Goal: Task Accomplishment & Management: Use online tool/utility

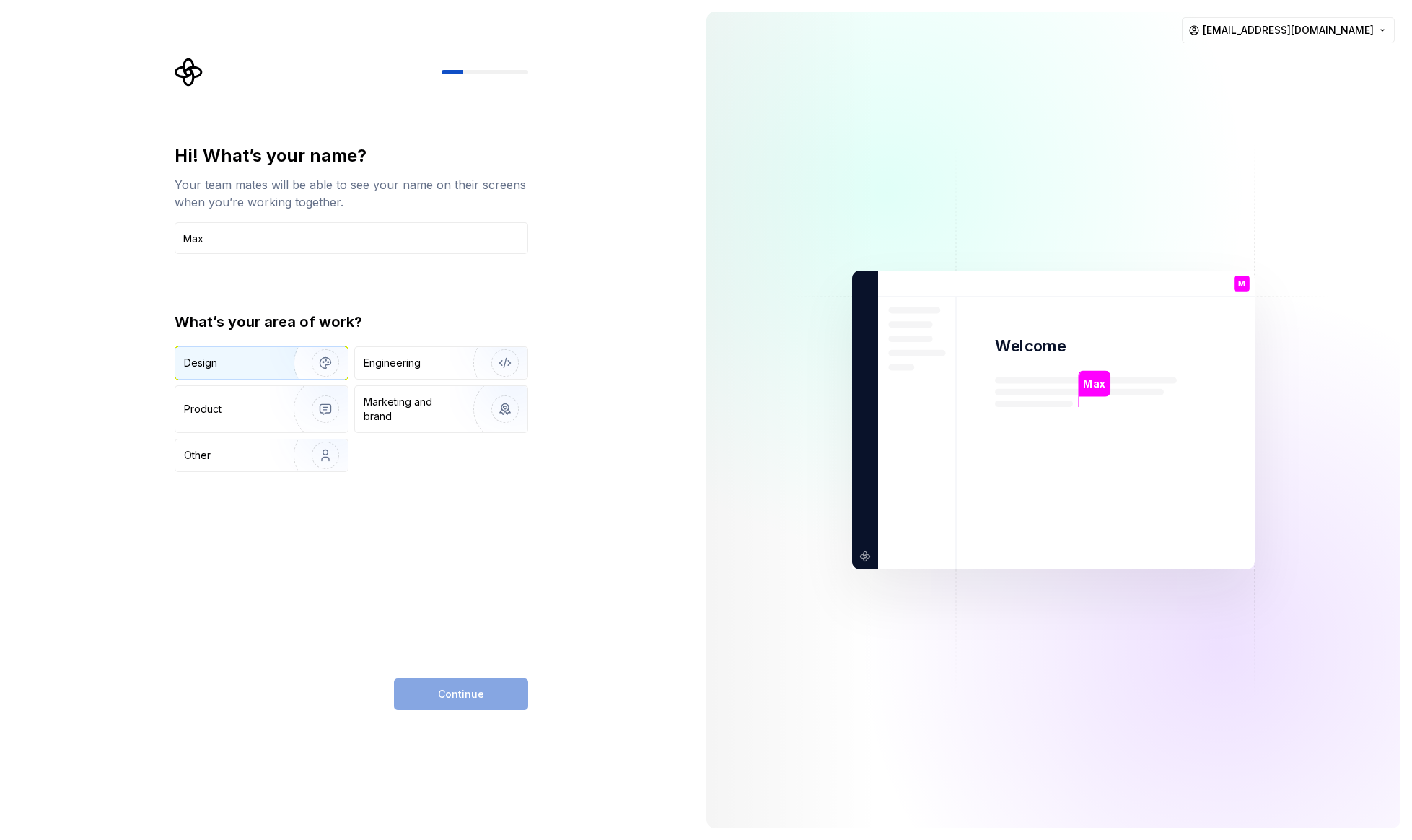
type input "Max"
drag, startPoint x: 235, startPoint y: 357, endPoint x: 253, endPoint y: 375, distance: 25.5
click at [235, 357] on div "Design" at bounding box center [229, 363] width 91 height 15
click at [504, 698] on button "Continue" at bounding box center [461, 694] width 134 height 32
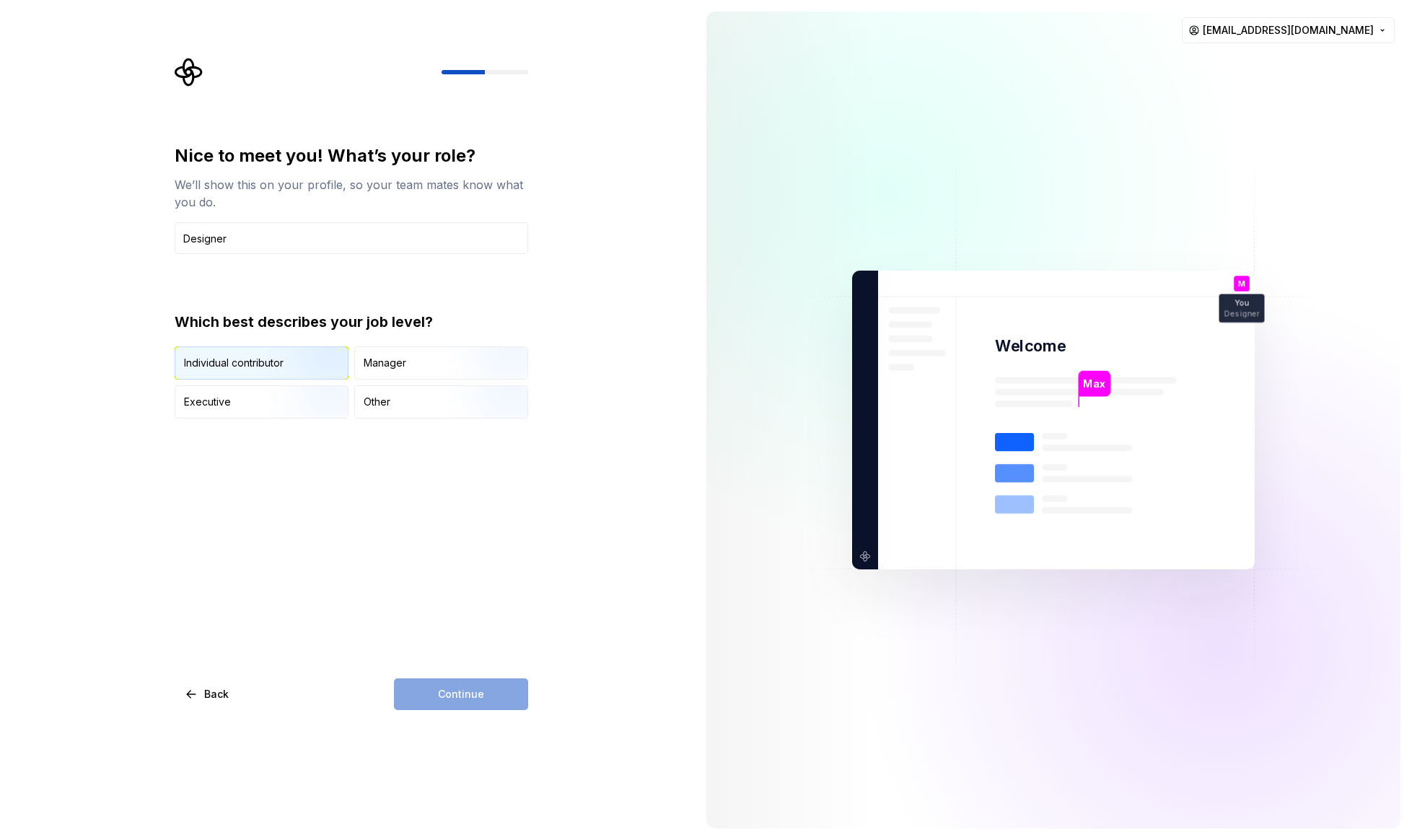
type input "Designer"
click at [290, 370] on img "button" at bounding box center [313, 380] width 92 height 96
drag, startPoint x: 478, startPoint y: 710, endPoint x: 480, endPoint y: 703, distance: 7.3
click at [480, 703] on div "Nice to meet you! What’s your role? We’ll show this on your profile, so your te…" at bounding box center [347, 420] width 695 height 840
click at [484, 699] on button "Continue" at bounding box center [461, 694] width 134 height 32
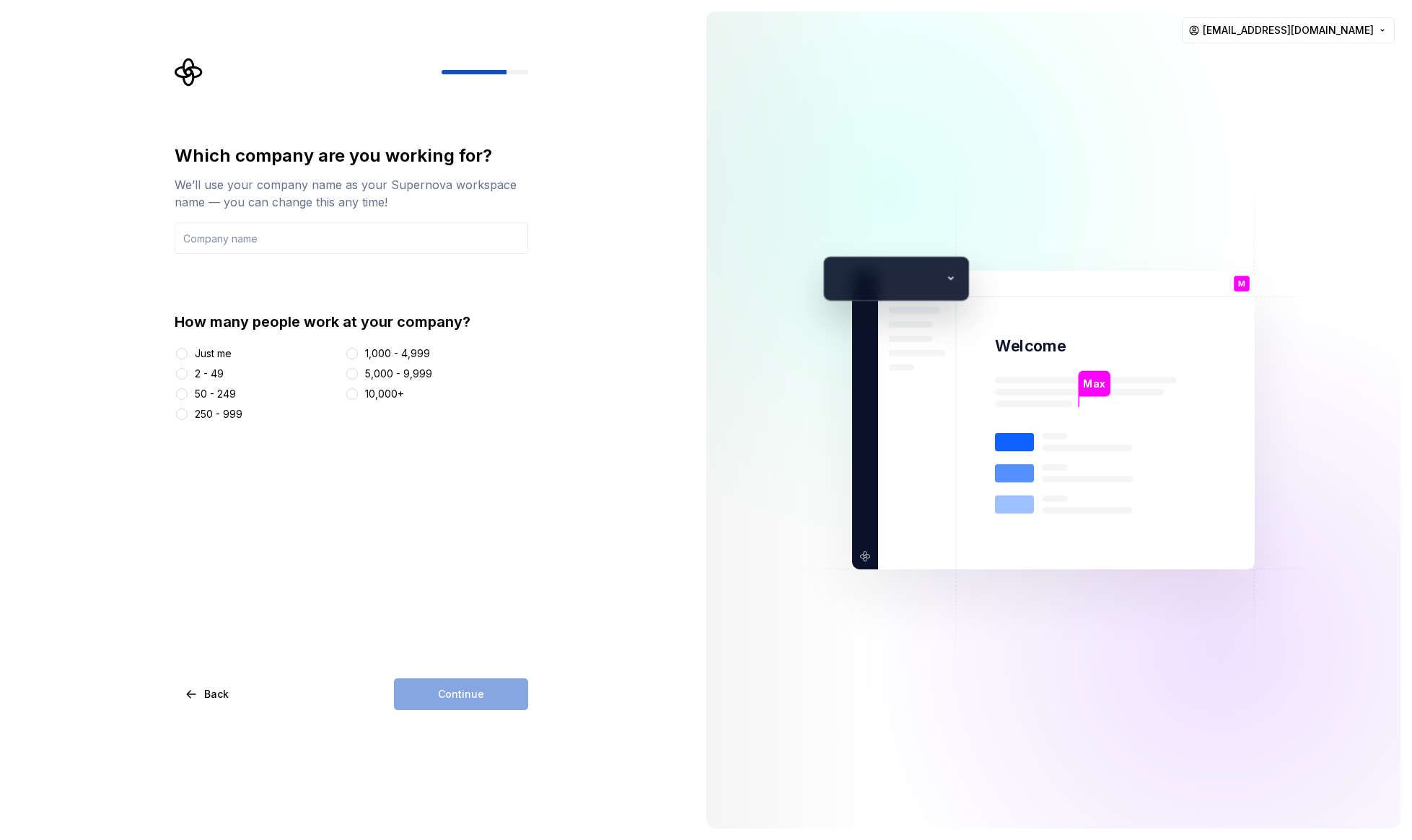
click at [204, 353] on div "Just me" at bounding box center [213, 354] width 37 height 15
click at [188, 353] on button "Just me" at bounding box center [182, 353] width 12 height 12
click at [350, 230] on input "text" at bounding box center [351, 238] width 354 height 32
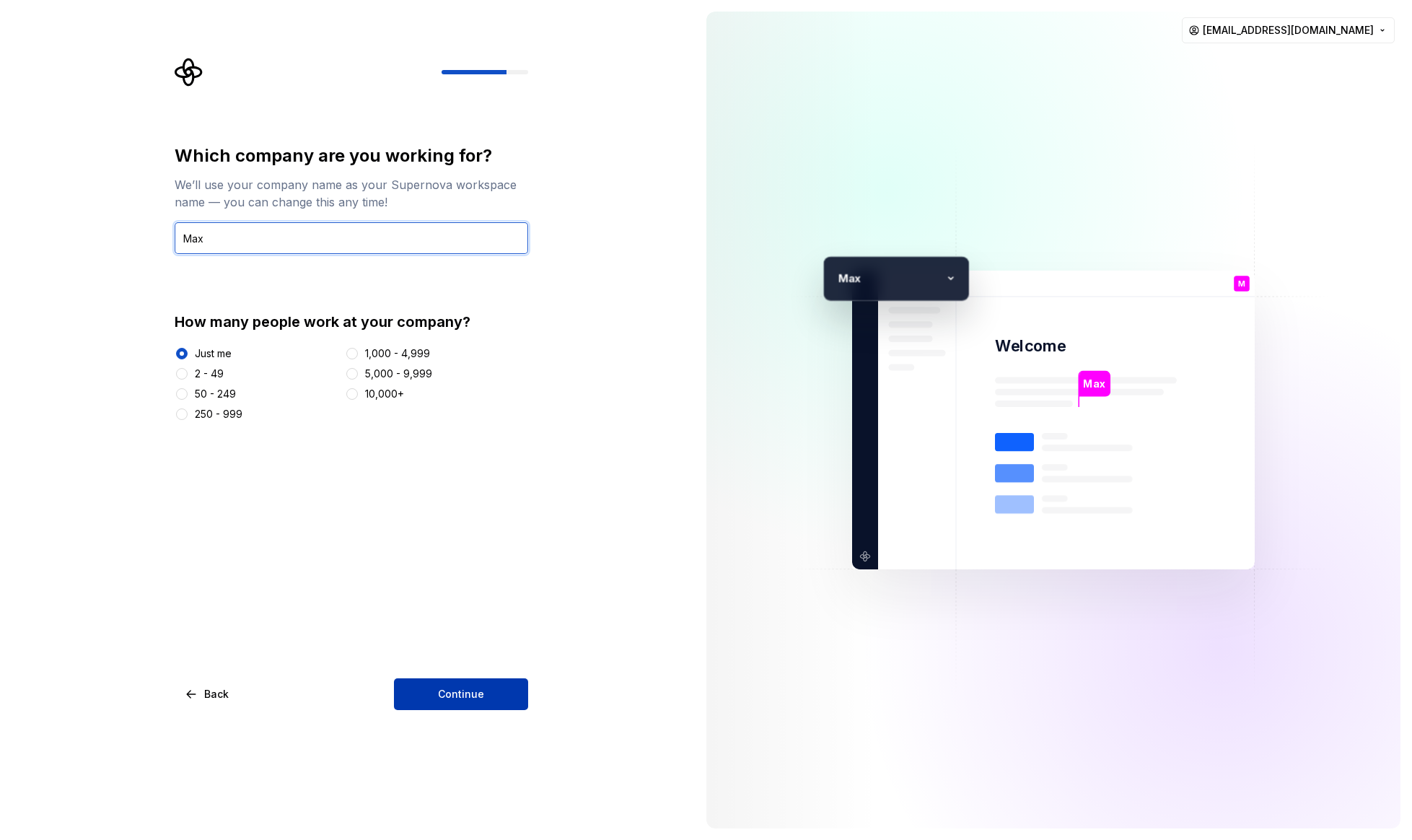
type input "Max"
click at [454, 698] on span "Continue" at bounding box center [461, 694] width 46 height 15
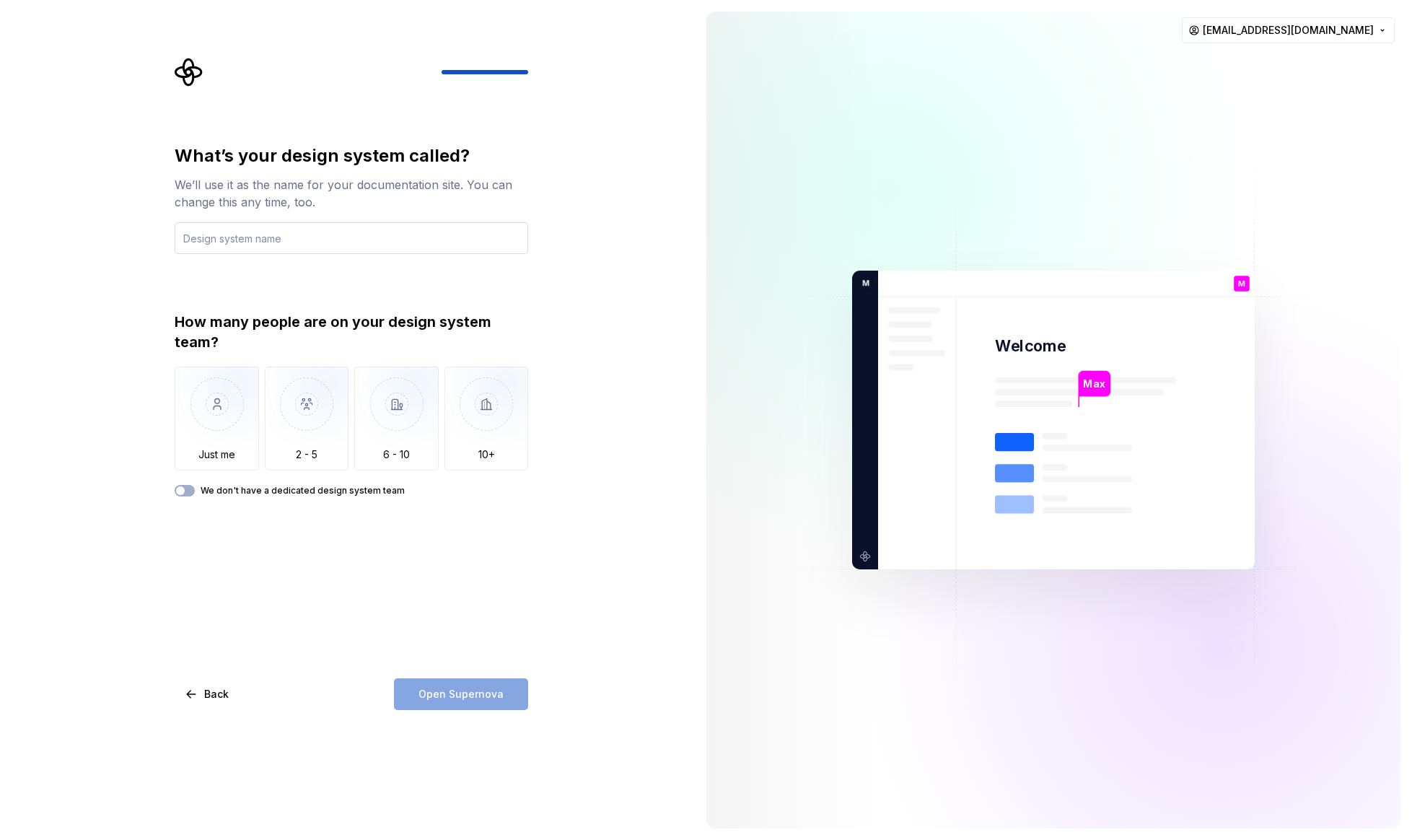
click at [276, 246] on input "text" at bounding box center [351, 238] width 354 height 32
type input "Max"
click at [205, 447] on img "button" at bounding box center [217, 414] width 85 height 96
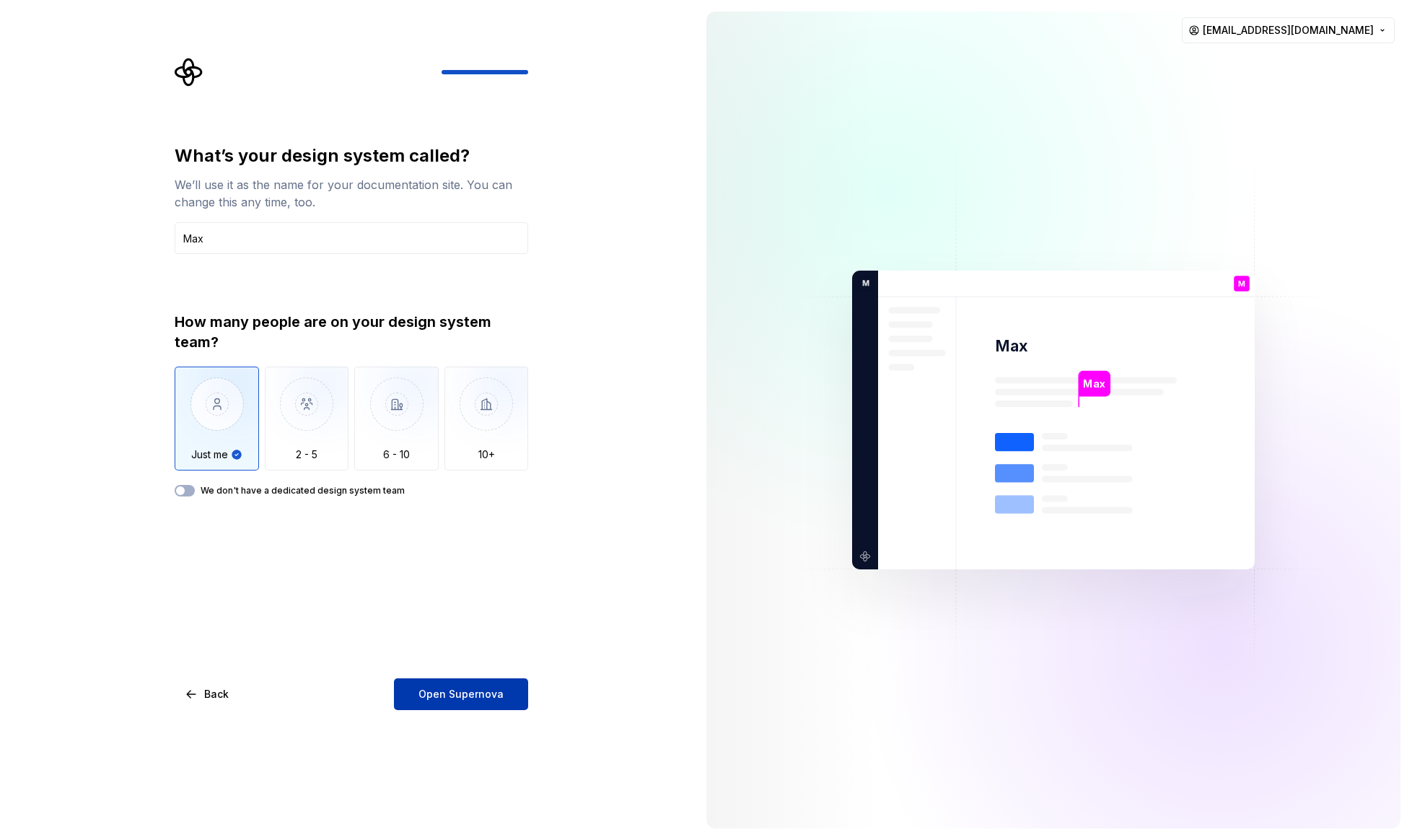
click at [511, 692] on button "Open Supernova" at bounding box center [461, 694] width 134 height 32
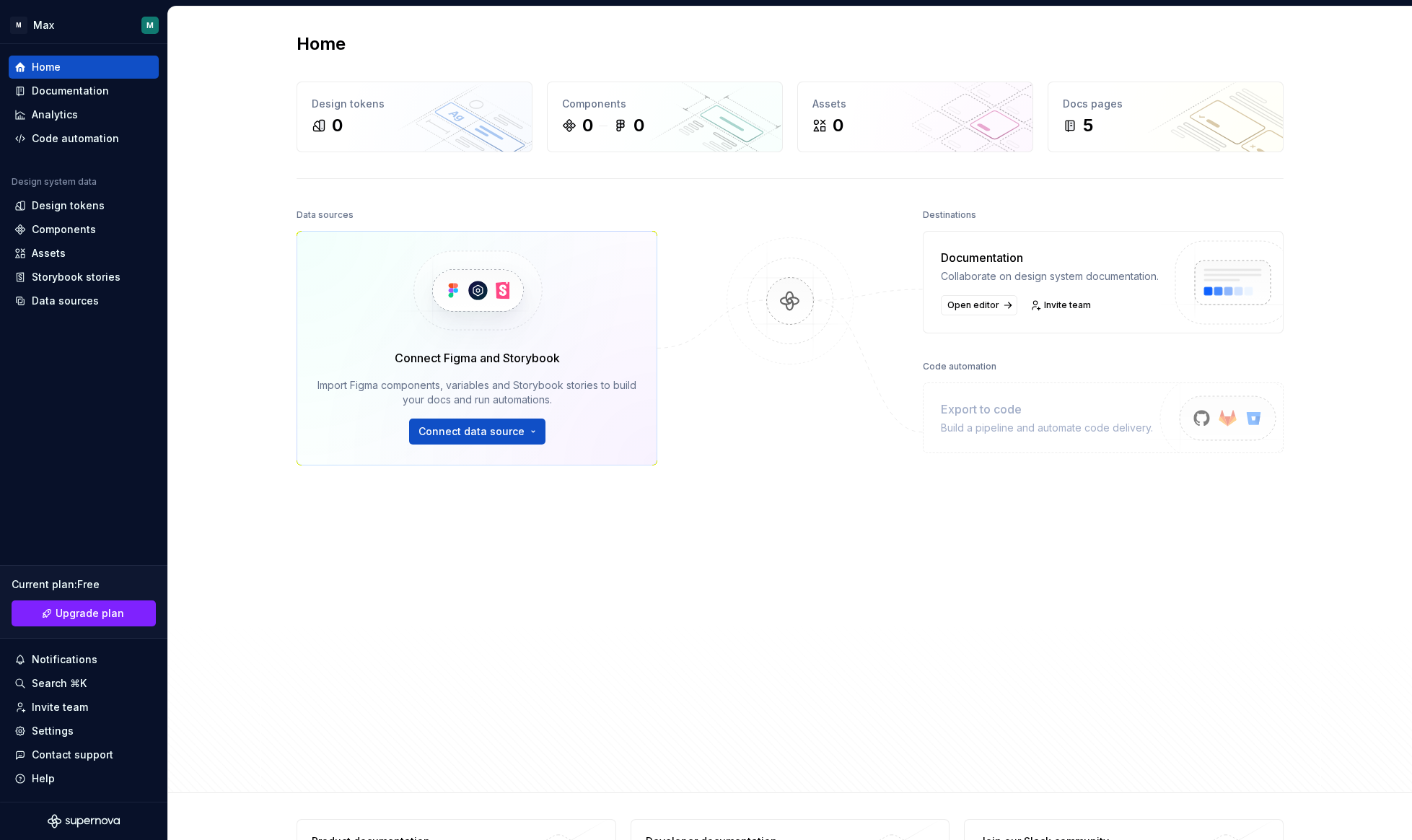
click at [224, 262] on div "Home Design tokens 0 Components 0 0 Assets 0 Docs pages 5 Data sources Connect …" at bounding box center [790, 399] width 1244 height 786
click at [99, 210] on div "Design tokens" at bounding box center [68, 206] width 73 height 15
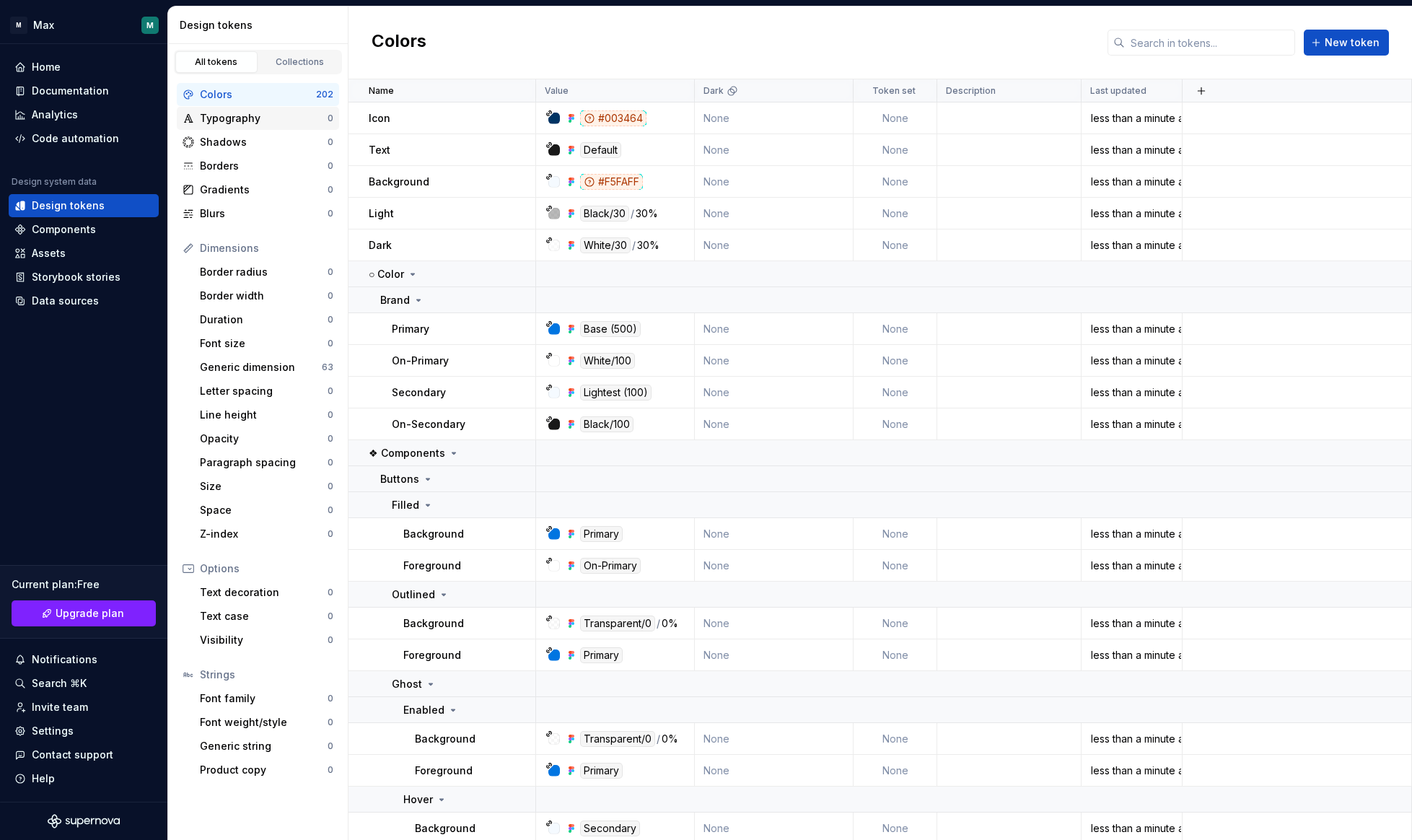
click at [232, 119] on div "Typography" at bounding box center [263, 119] width 128 height 15
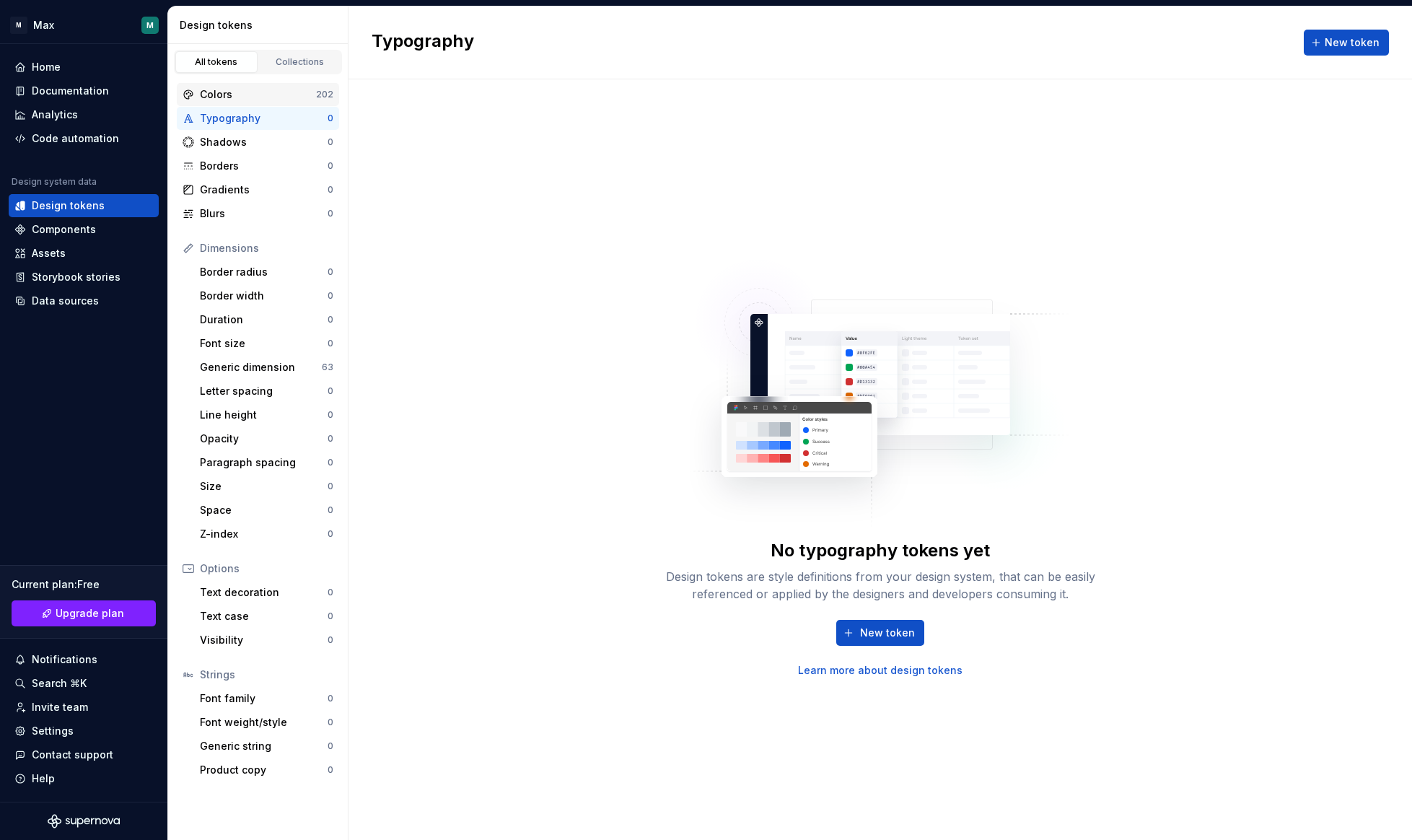
click at [238, 92] on div "Colors" at bounding box center [257, 95] width 116 height 15
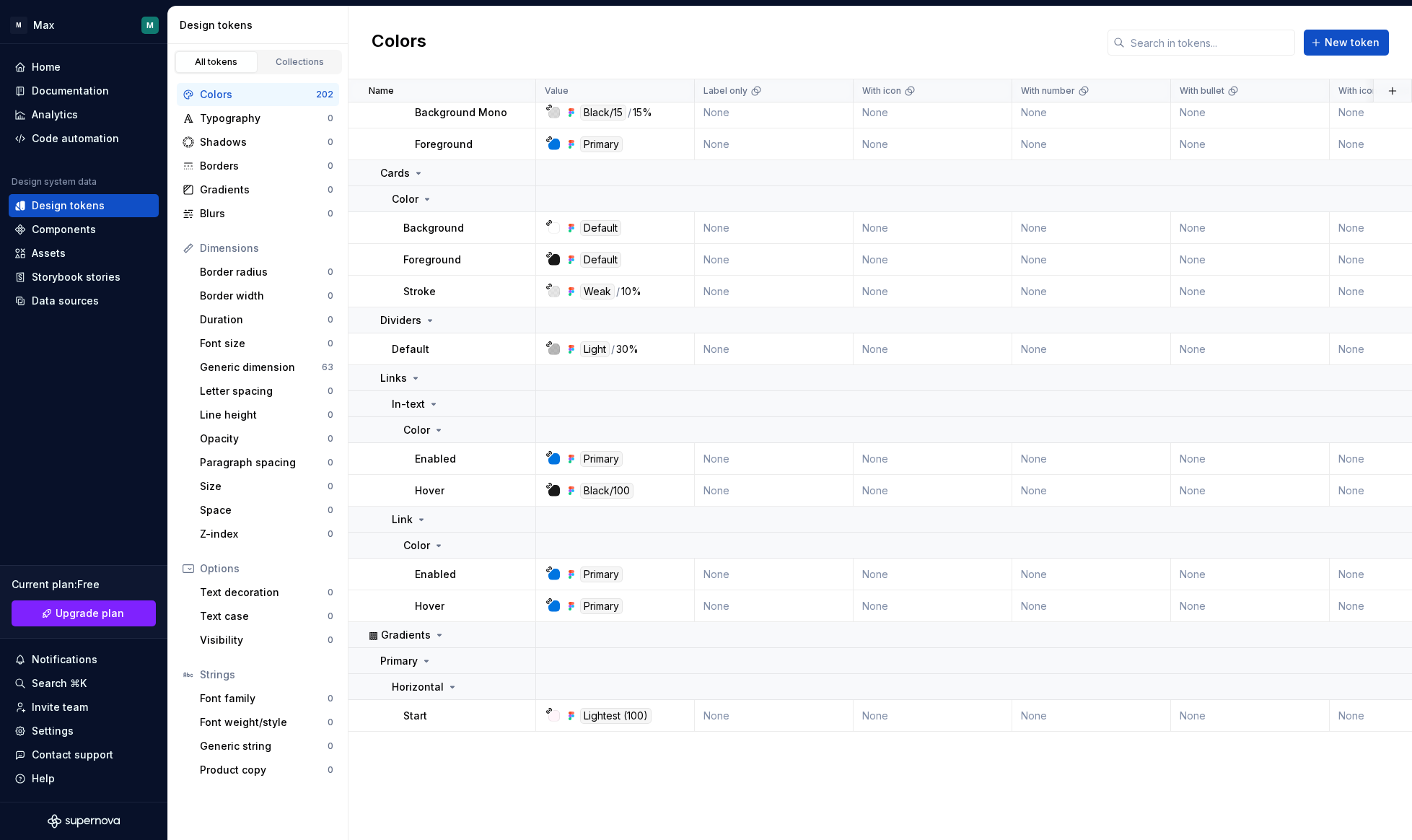
scroll to position [307, 0]
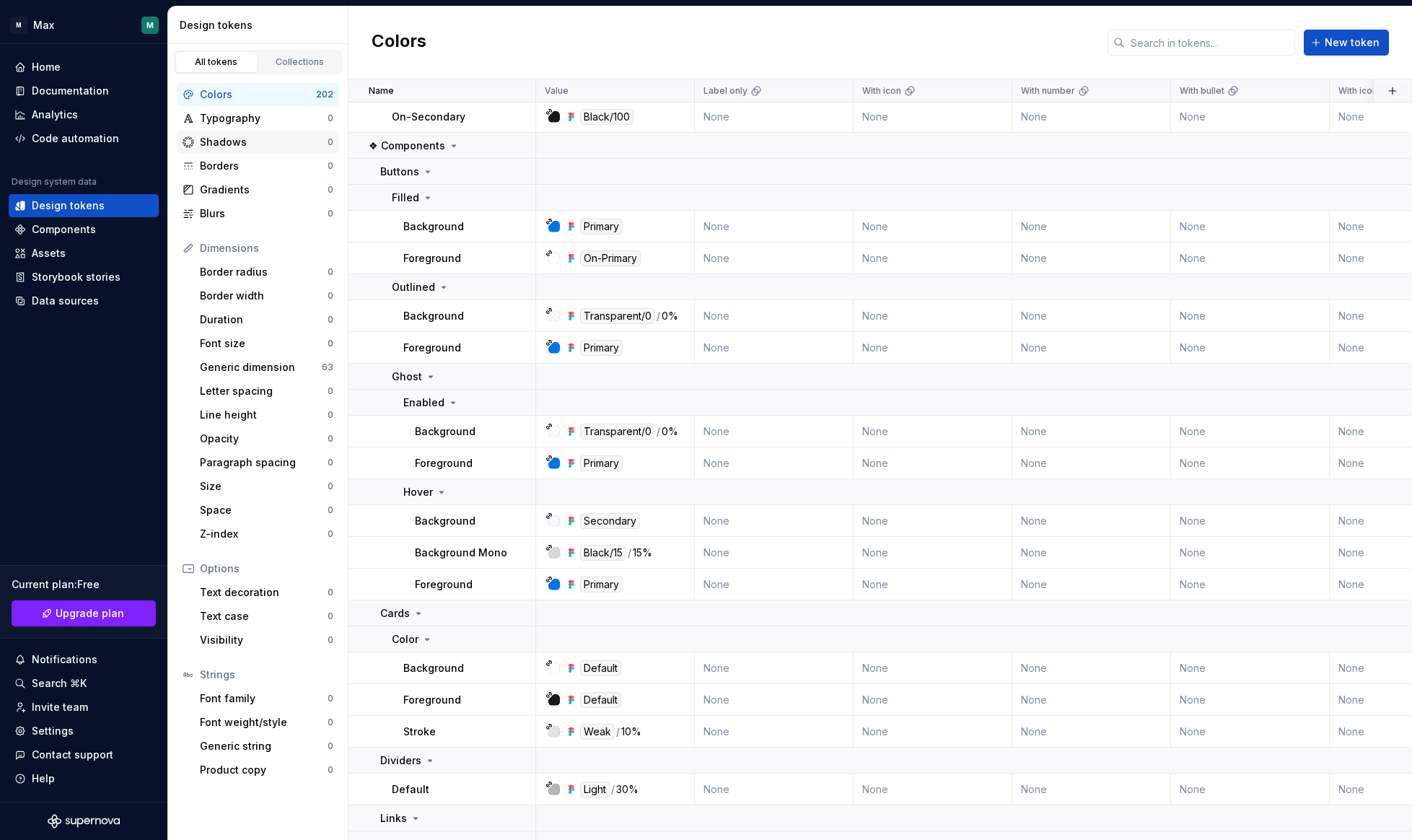
drag, startPoint x: 264, startPoint y: 121, endPoint x: 264, endPoint y: 132, distance: 11.0
click at [263, 121] on div "Typography" at bounding box center [263, 119] width 128 height 15
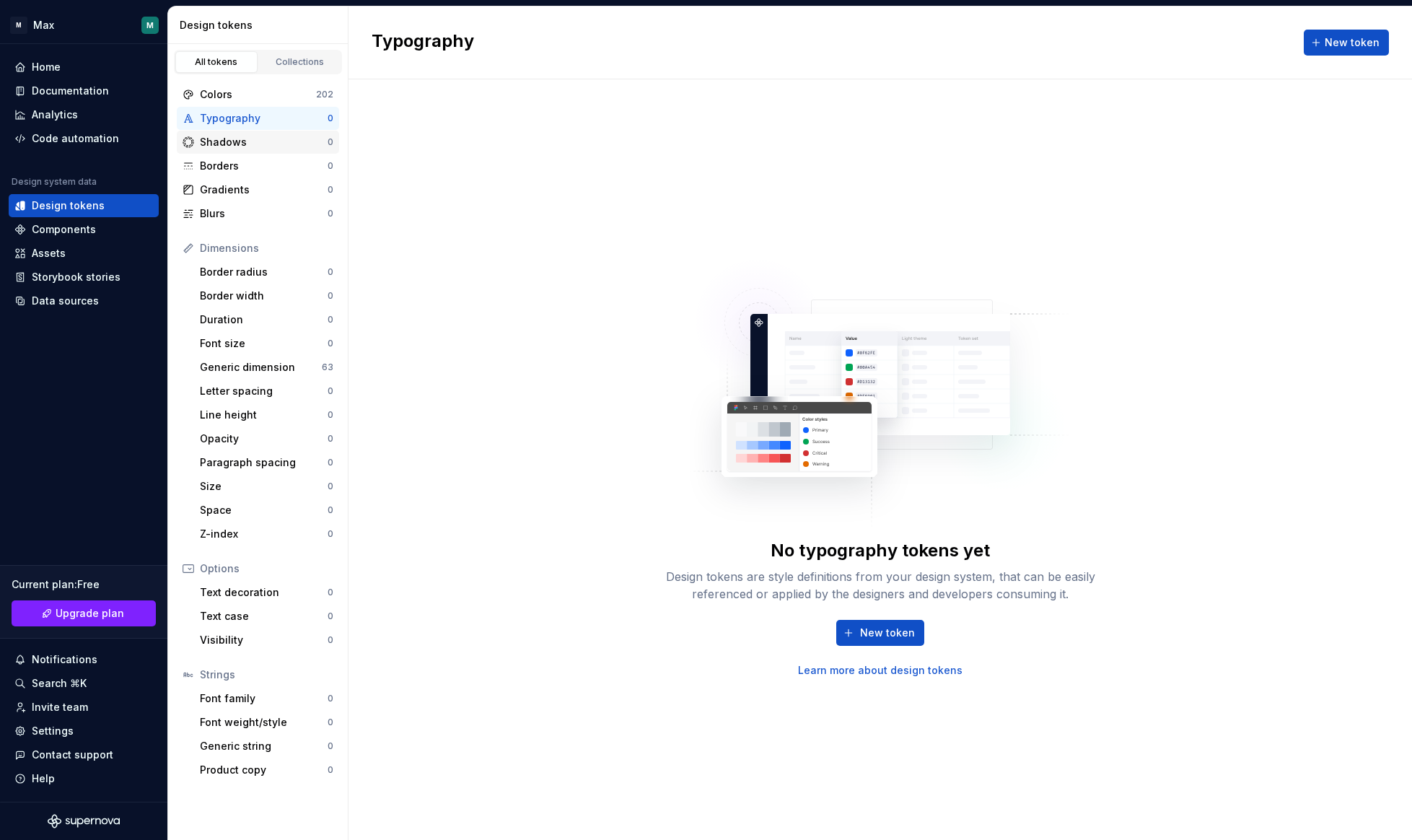
click at [262, 139] on div "Shadows" at bounding box center [263, 142] width 128 height 15
click at [262, 161] on div "Borders" at bounding box center [263, 166] width 128 height 15
click at [259, 184] on div "Gradients" at bounding box center [263, 190] width 128 height 15
click at [260, 212] on div "Blurs" at bounding box center [263, 213] width 128 height 15
click at [257, 273] on div "Border radius" at bounding box center [263, 272] width 128 height 15
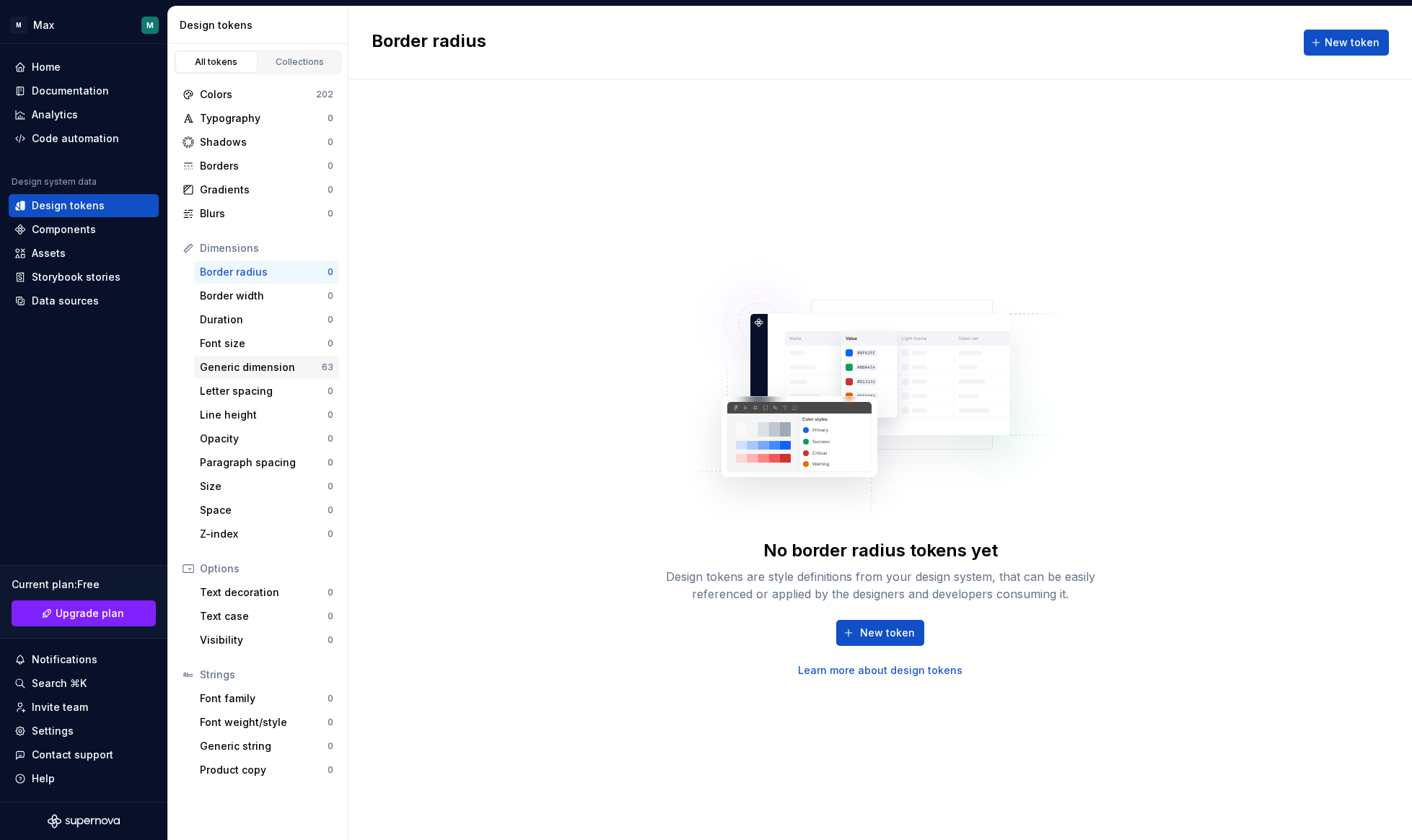
click at [256, 368] on div "Generic dimension" at bounding box center [260, 368] width 122 height 15
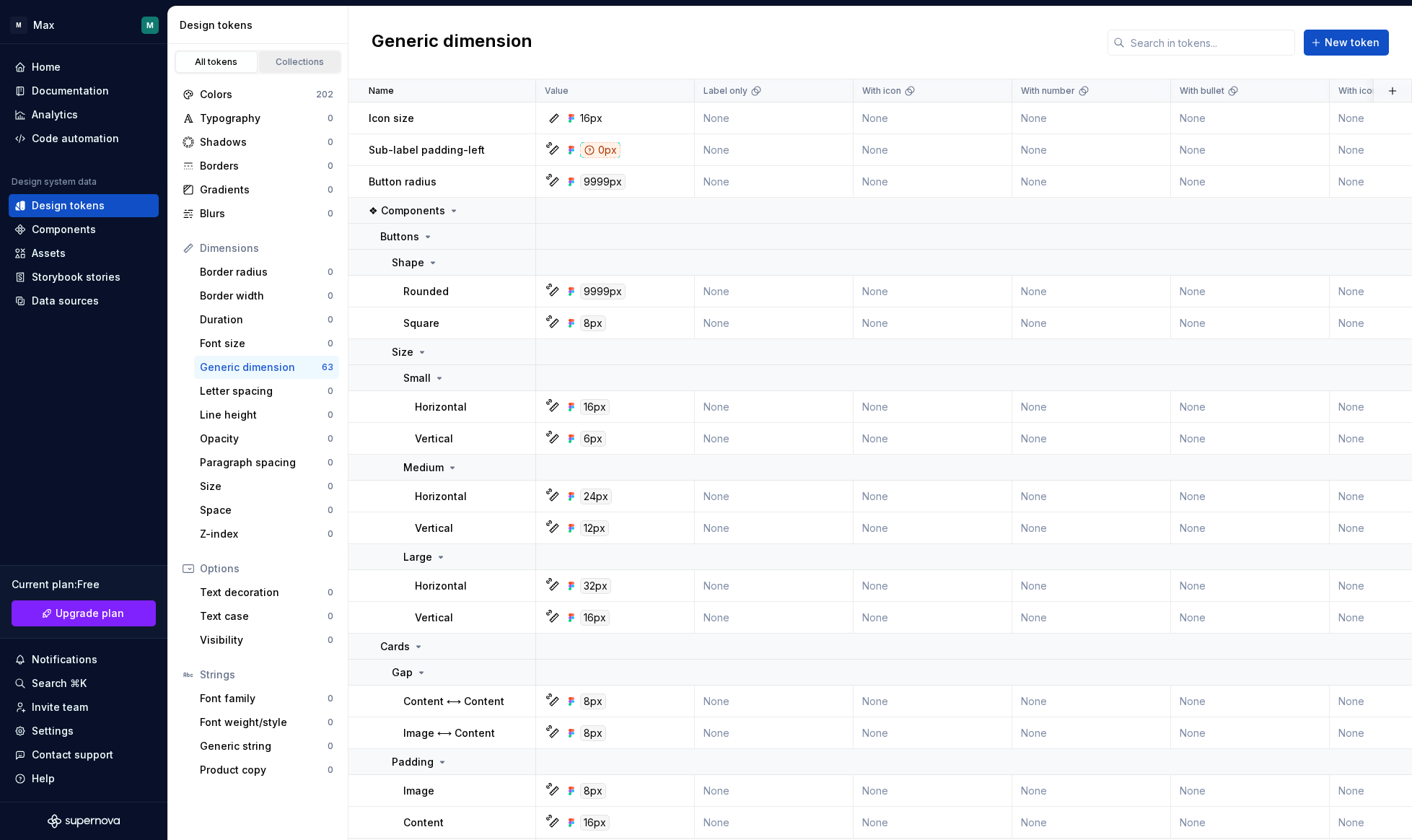
click at [277, 62] on div "Collections" at bounding box center [300, 62] width 72 height 12
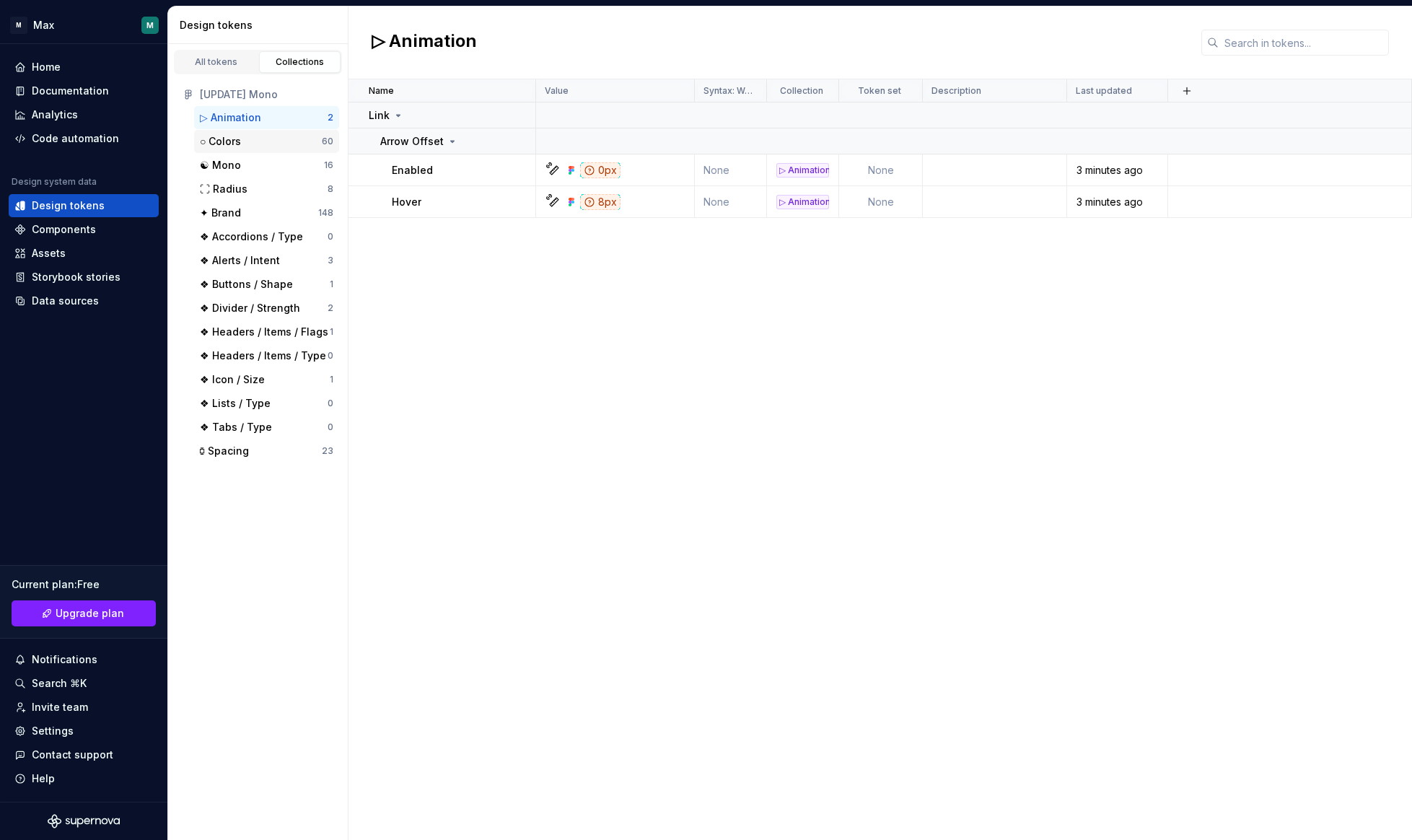
click at [246, 142] on div "○ Colors" at bounding box center [260, 142] width 122 height 15
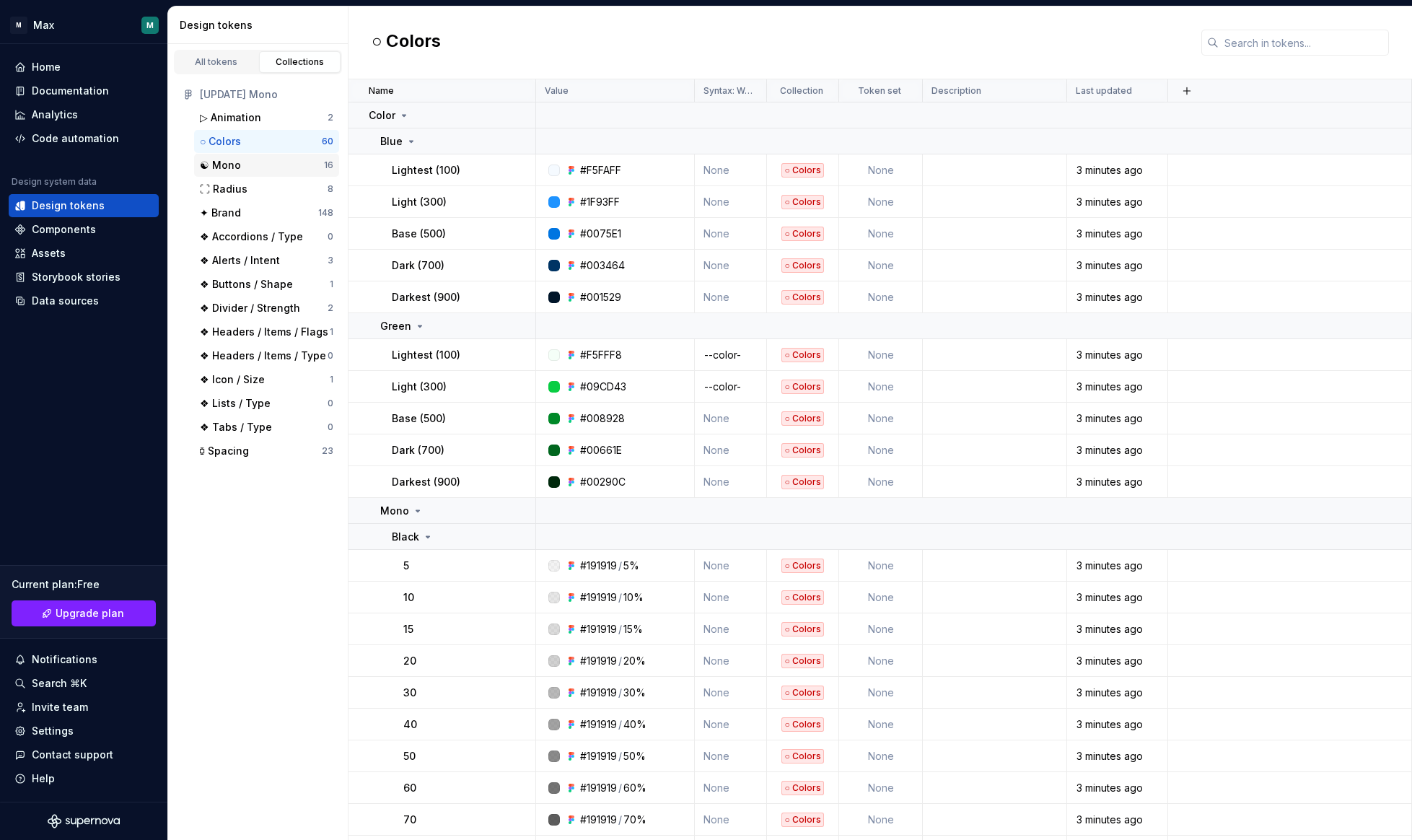
click at [244, 165] on div "☯ Mono" at bounding box center [261, 165] width 124 height 15
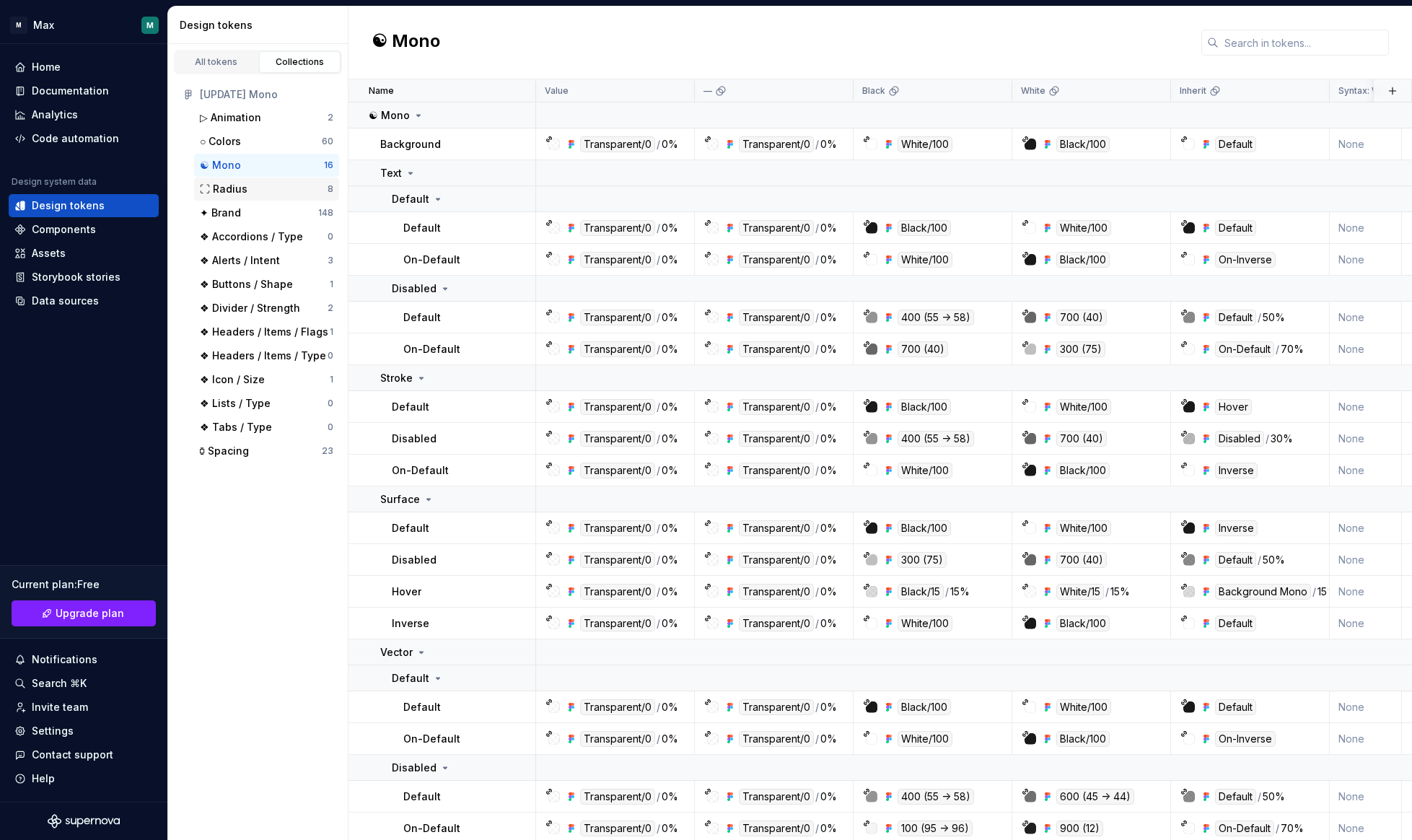
click at [243, 197] on div "⛶ Radius 8" at bounding box center [267, 188] width 145 height 23
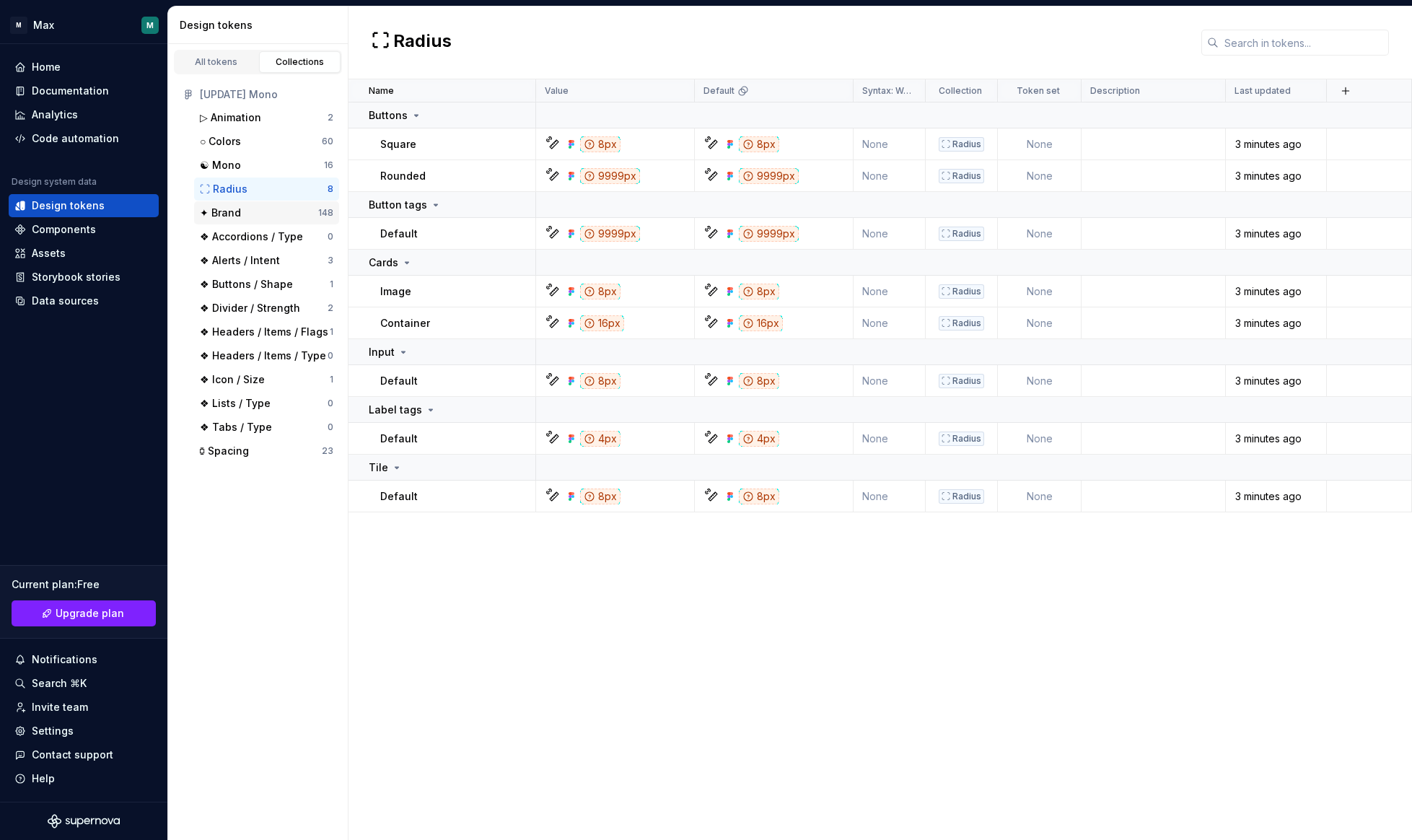
click at [246, 218] on div "✦ Brand" at bounding box center [258, 213] width 119 height 15
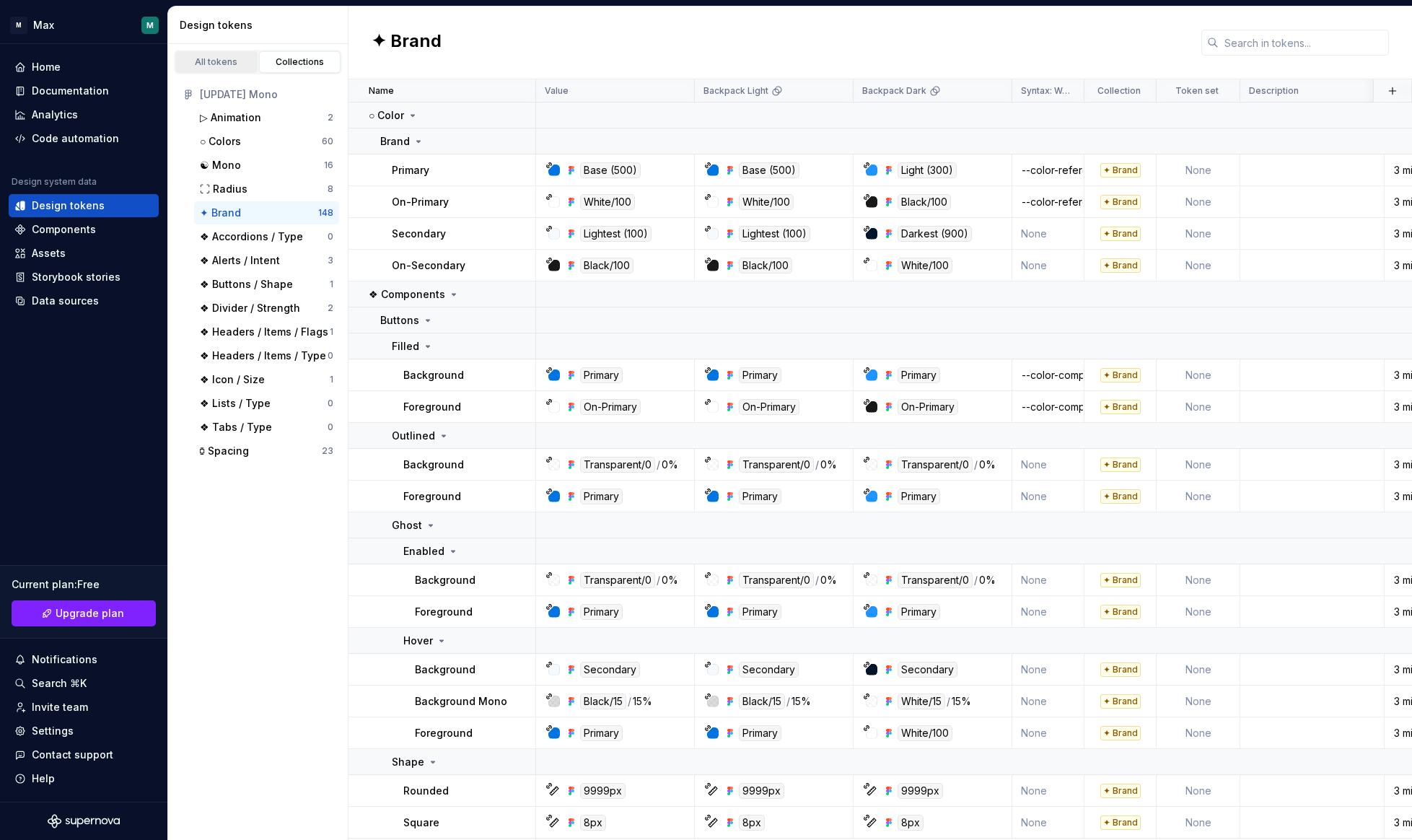
drag, startPoint x: 222, startPoint y: 68, endPoint x: 230, endPoint y: 66, distance: 8.2
click at [221, 69] on link "All tokens" at bounding box center [216, 62] width 82 height 22
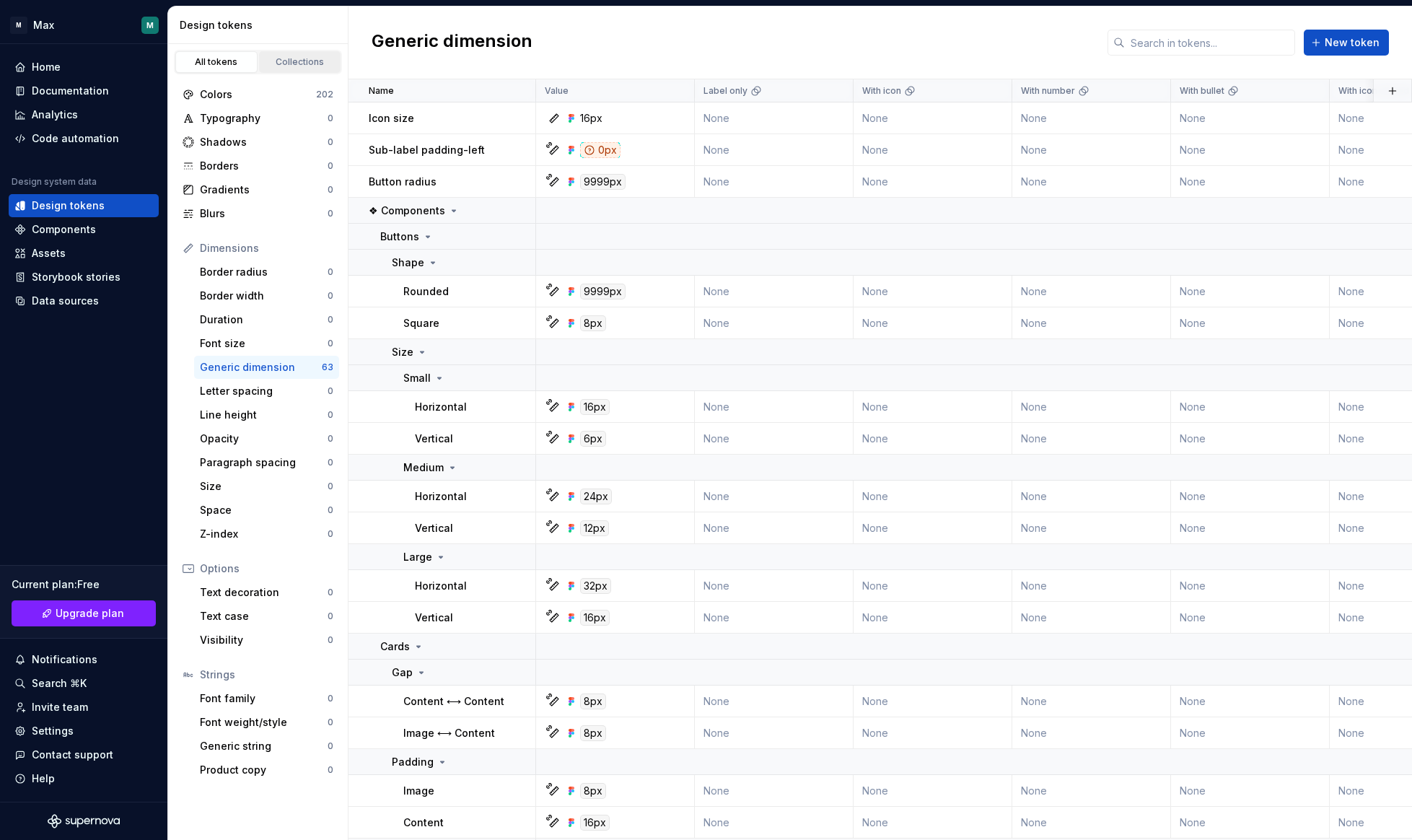
click at [283, 64] on div "Collections" at bounding box center [300, 62] width 72 height 12
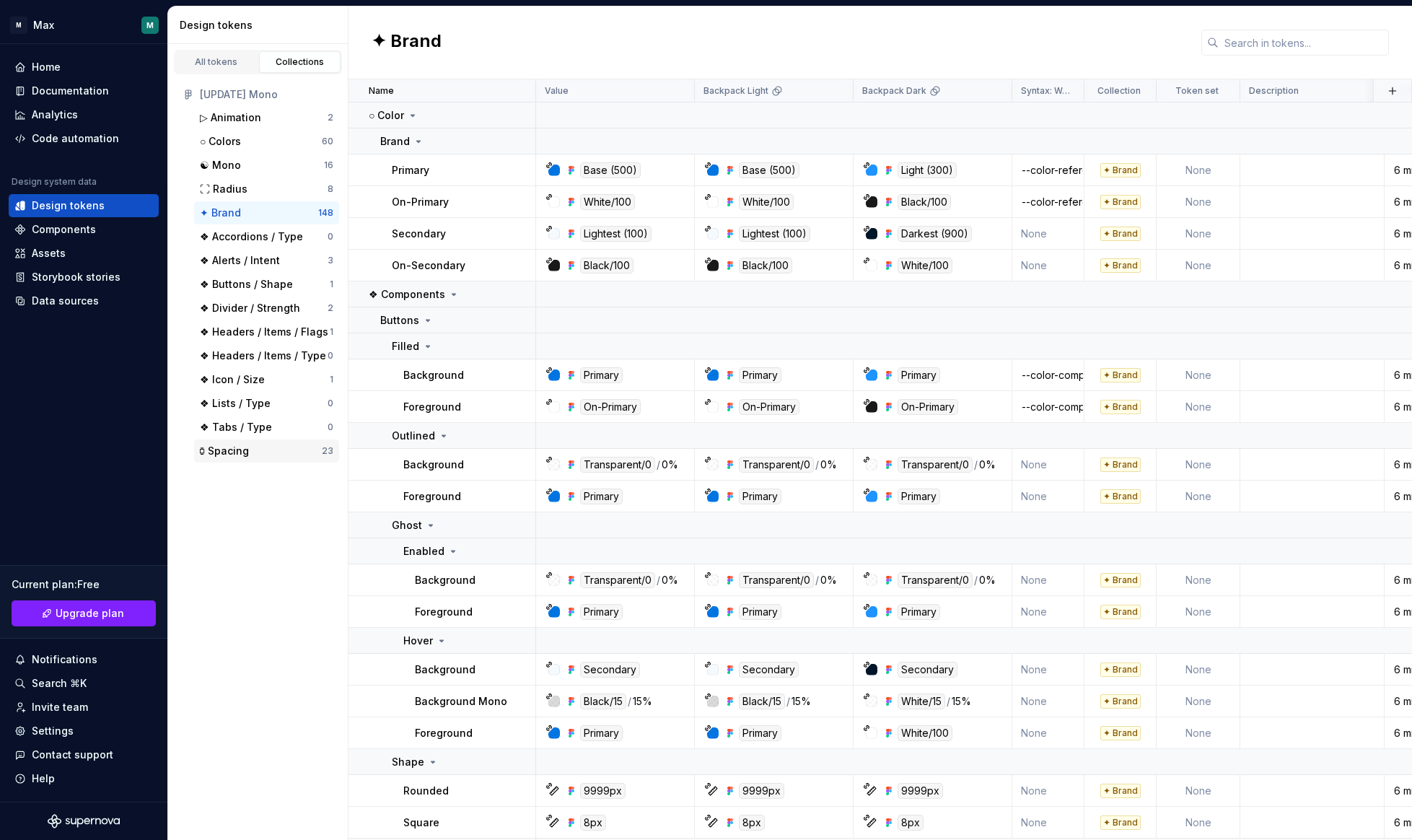
click at [237, 444] on div "⧮ Spacing" at bounding box center [223, 451] width 49 height 15
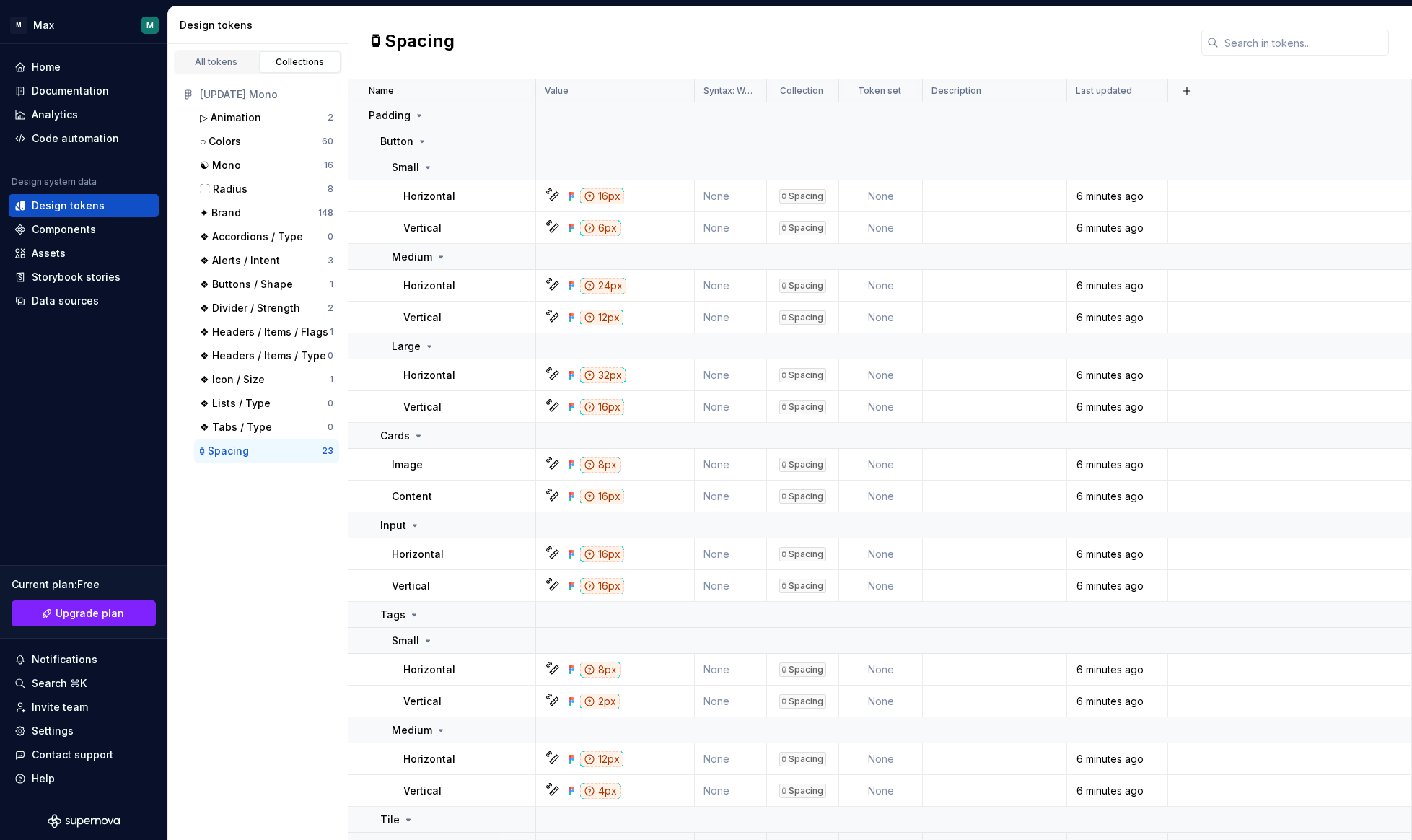
scroll to position [12, 0]
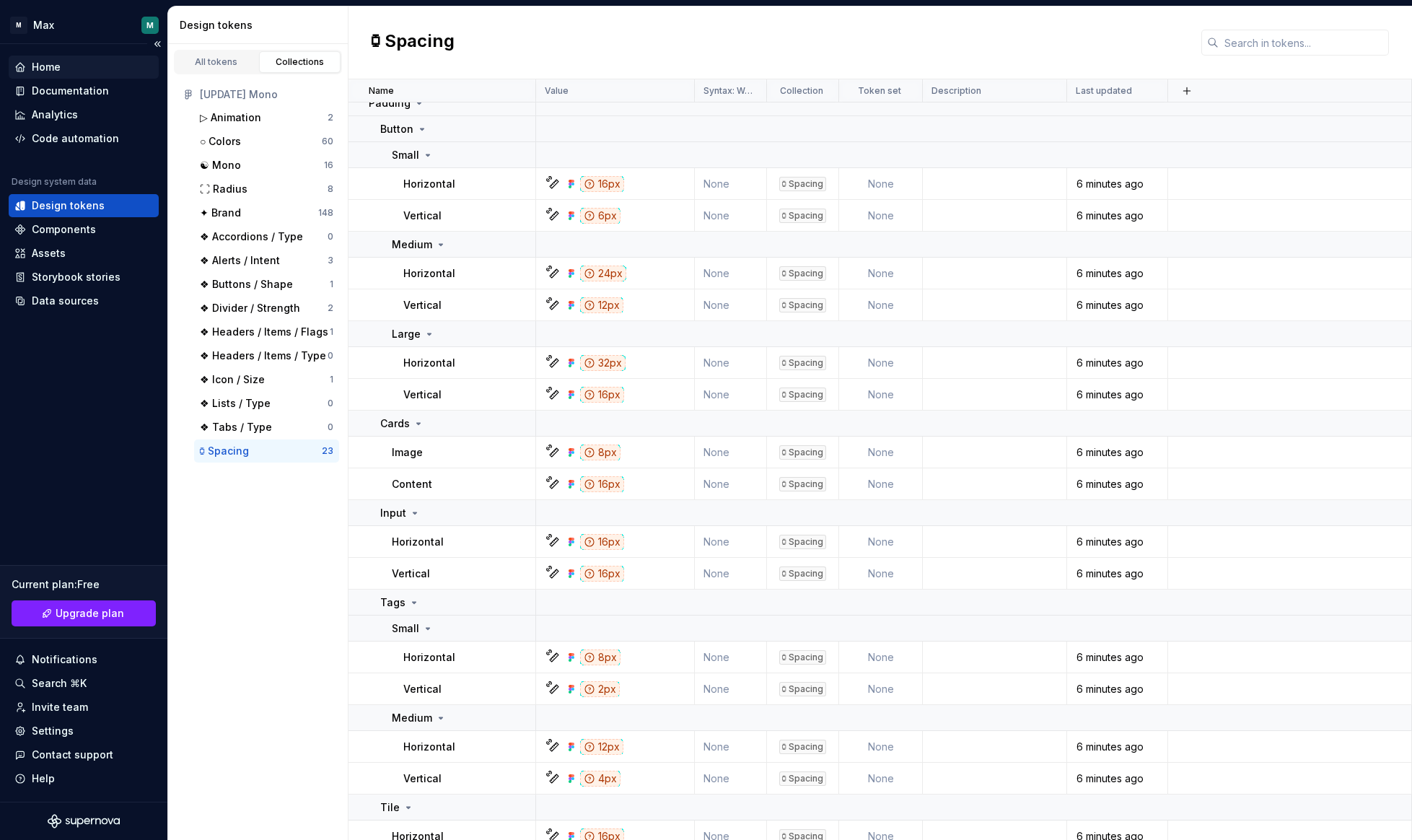
click at [87, 72] on div "Home" at bounding box center [84, 67] width 139 height 15
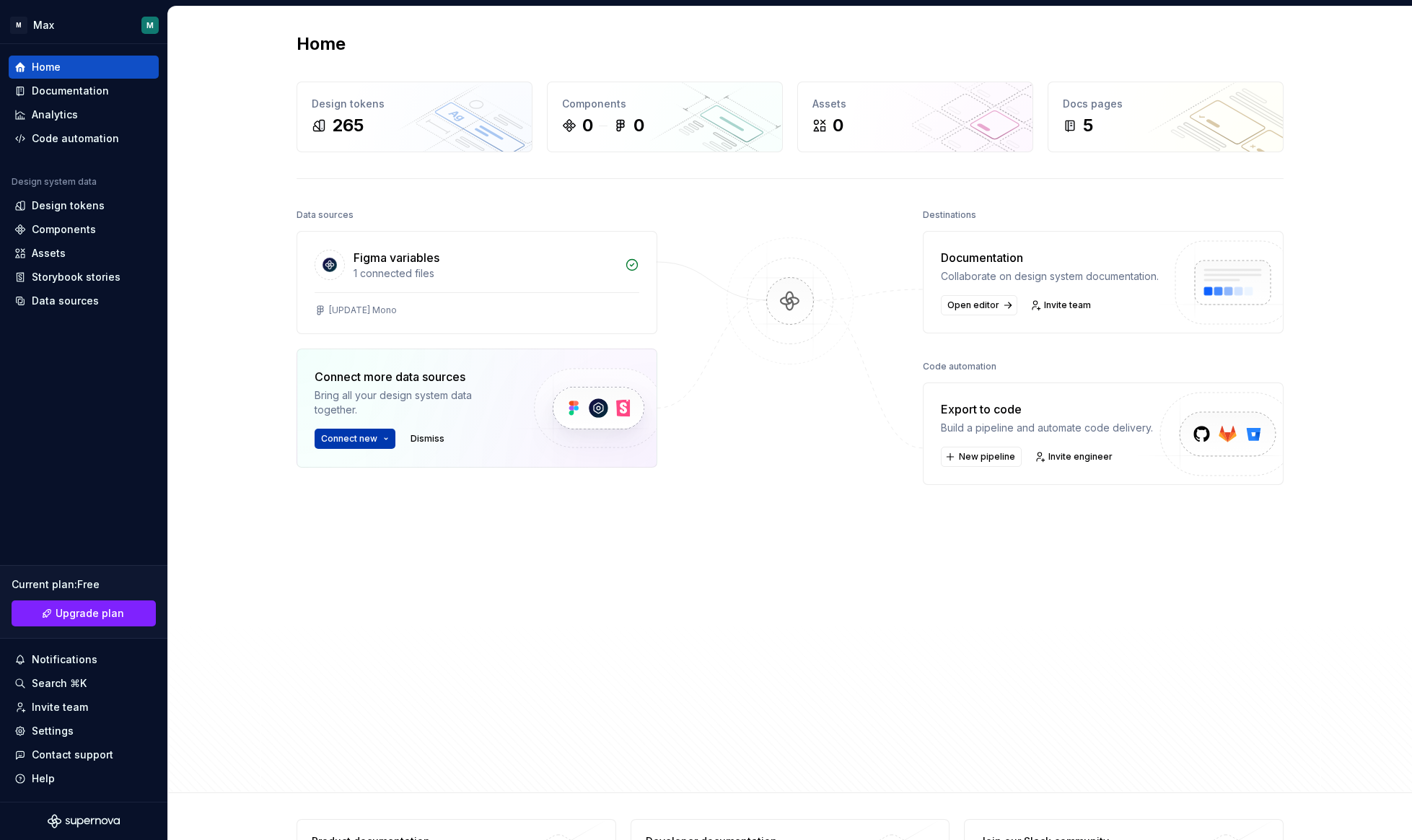
click at [387, 438] on html "M Max M Home Documentation Analytics Code automation Design system data Design …" at bounding box center [706, 420] width 1412 height 840
click at [272, 428] on html "M Max M Home Documentation Analytics Code automation Design system data Design …" at bounding box center [706, 420] width 1412 height 840
click at [985, 462] on span "New pipeline" at bounding box center [986, 457] width 56 height 12
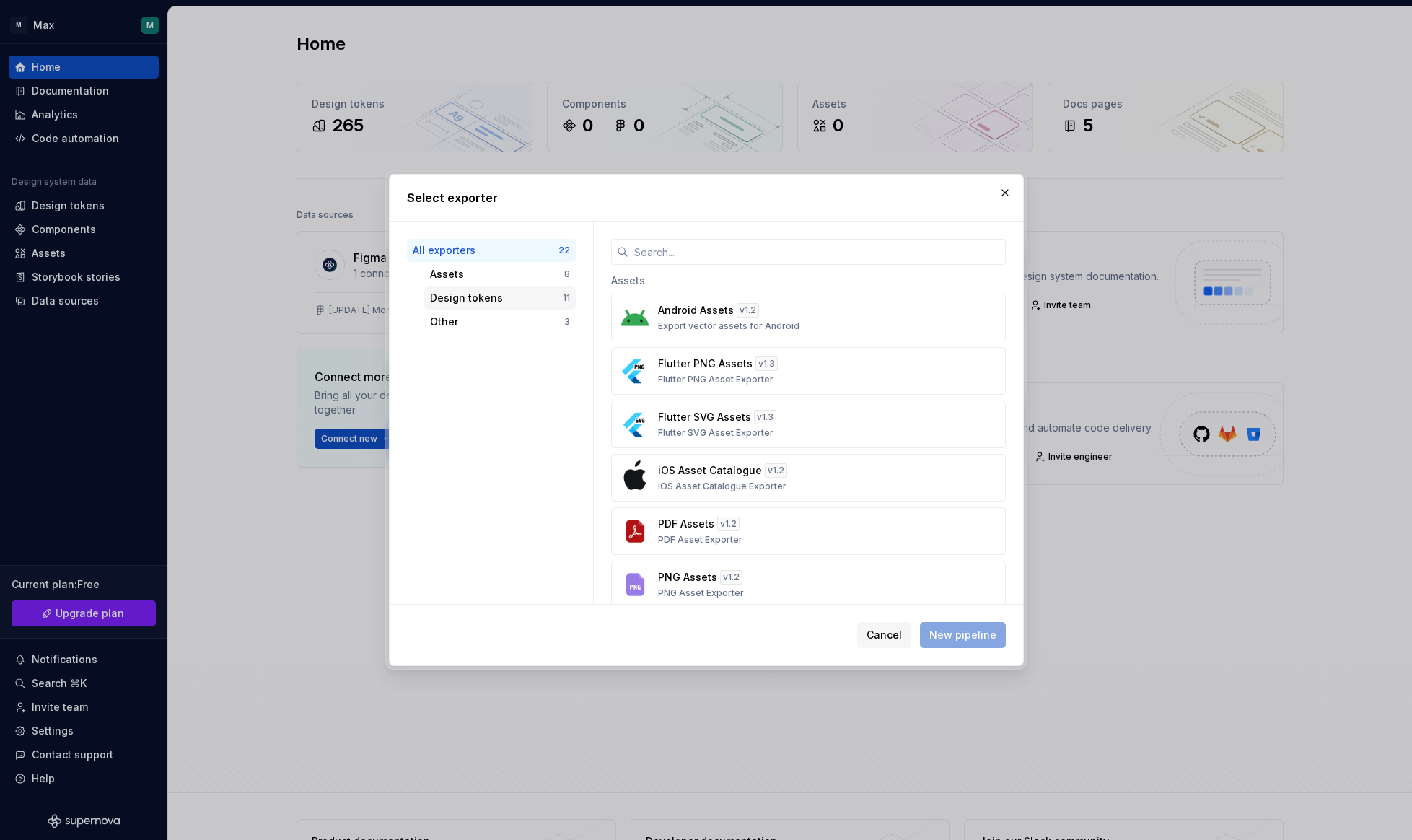
click at [498, 293] on div "Design tokens" at bounding box center [496, 298] width 132 height 15
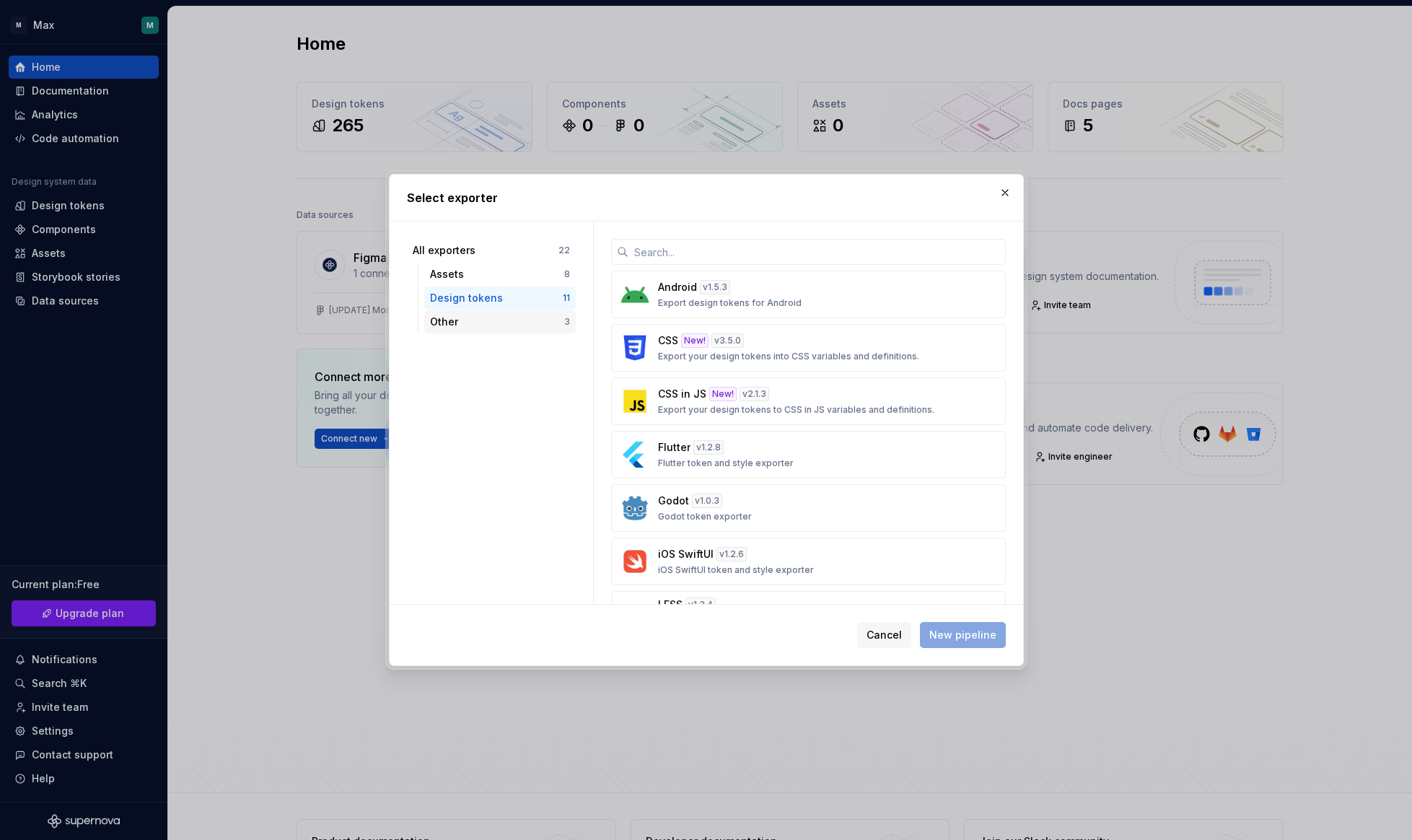
click at [495, 318] on div "Other" at bounding box center [497, 322] width 134 height 15
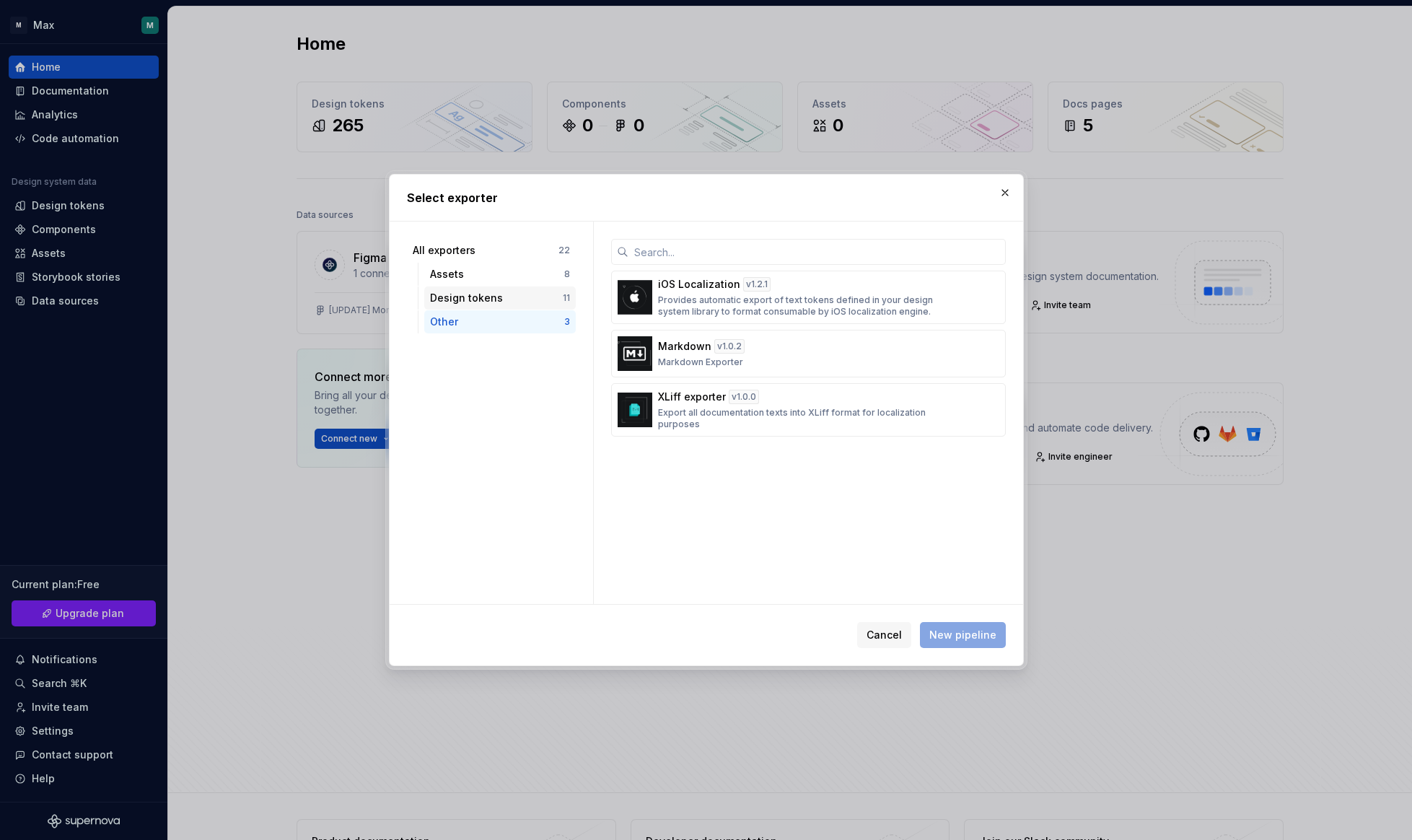
click at [503, 301] on div "Design tokens" at bounding box center [496, 298] width 132 height 15
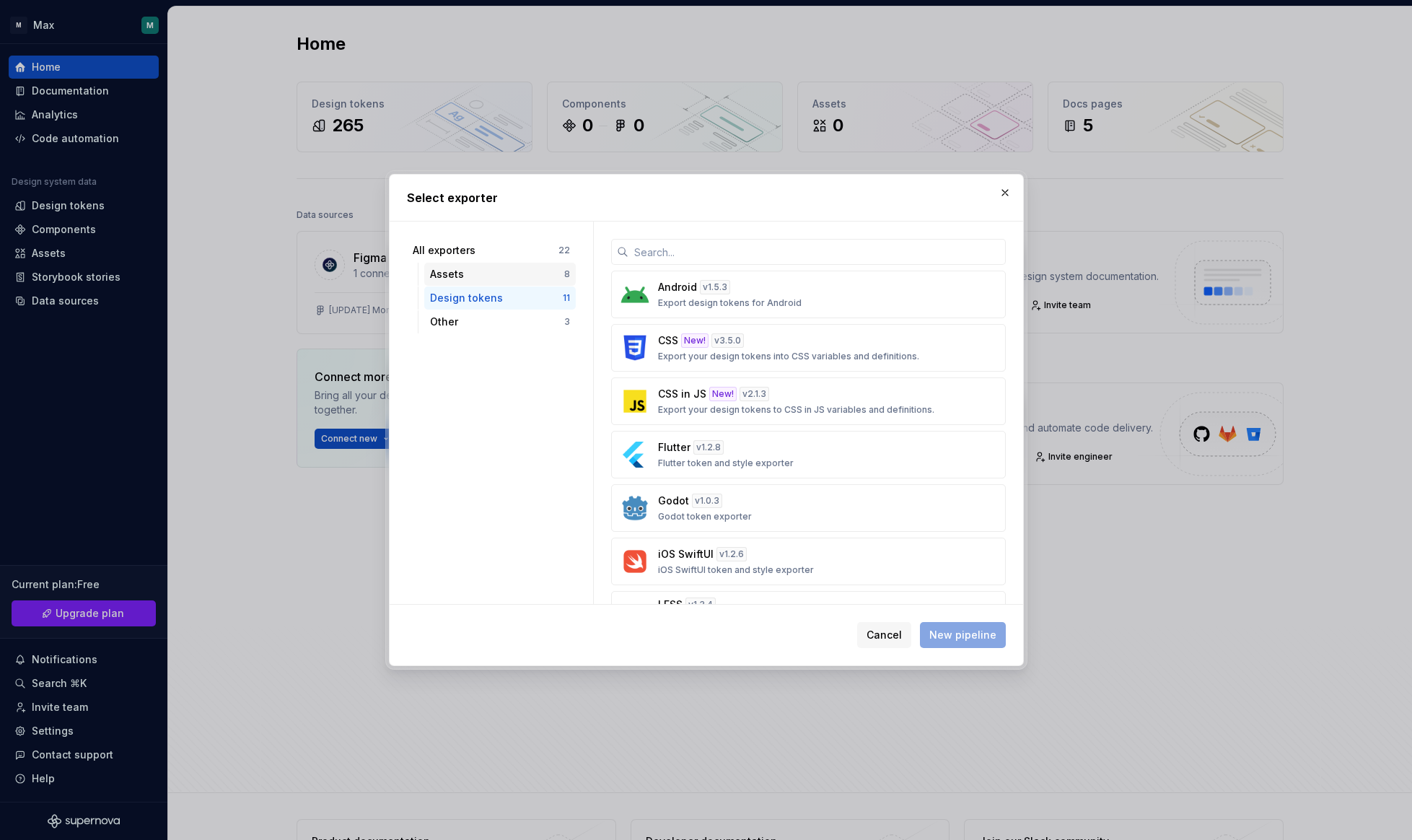
click at [510, 275] on div "Assets" at bounding box center [497, 274] width 134 height 15
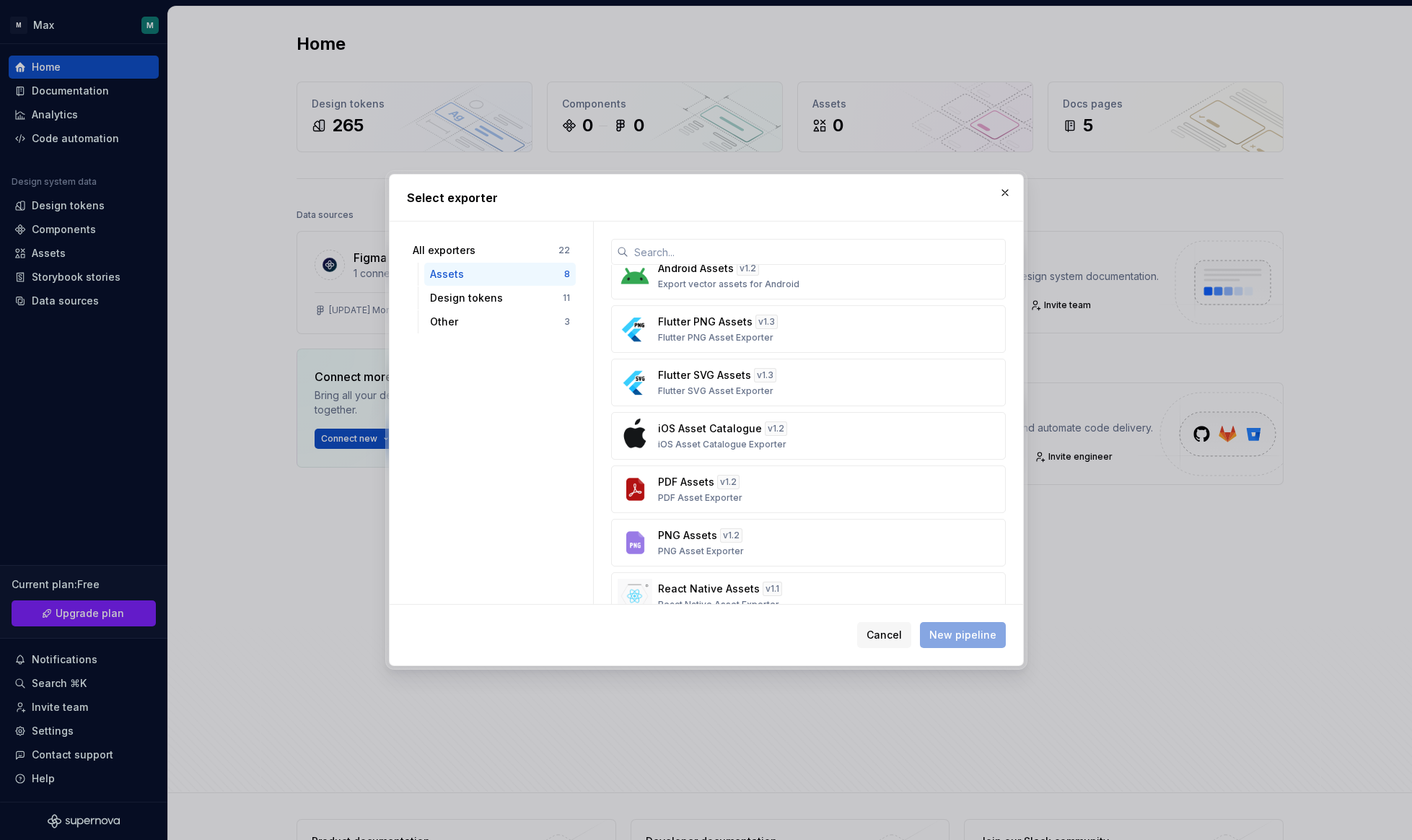
scroll to position [17, 0]
click at [482, 297] on div "Design tokens" at bounding box center [496, 298] width 132 height 15
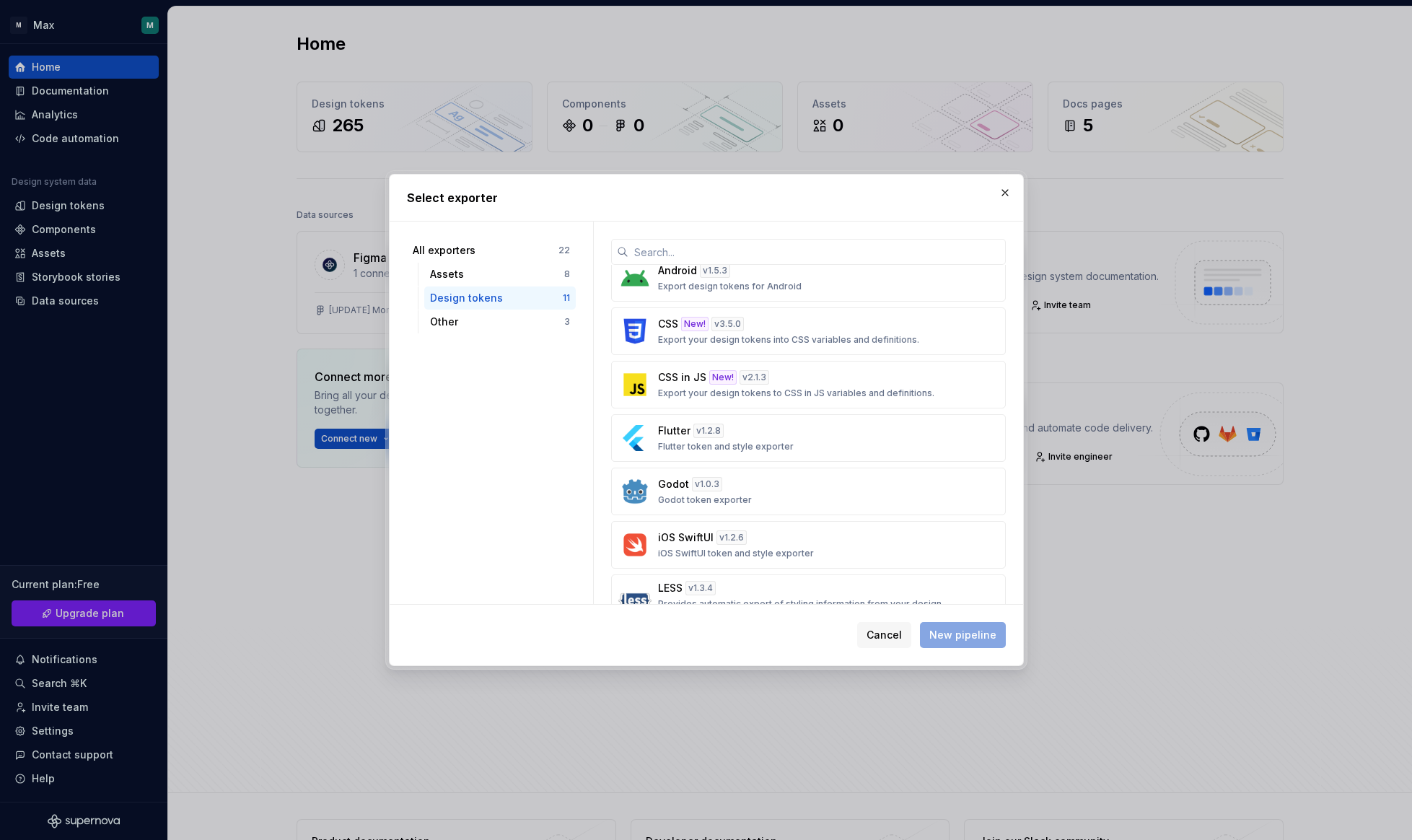
scroll to position [0, 0]
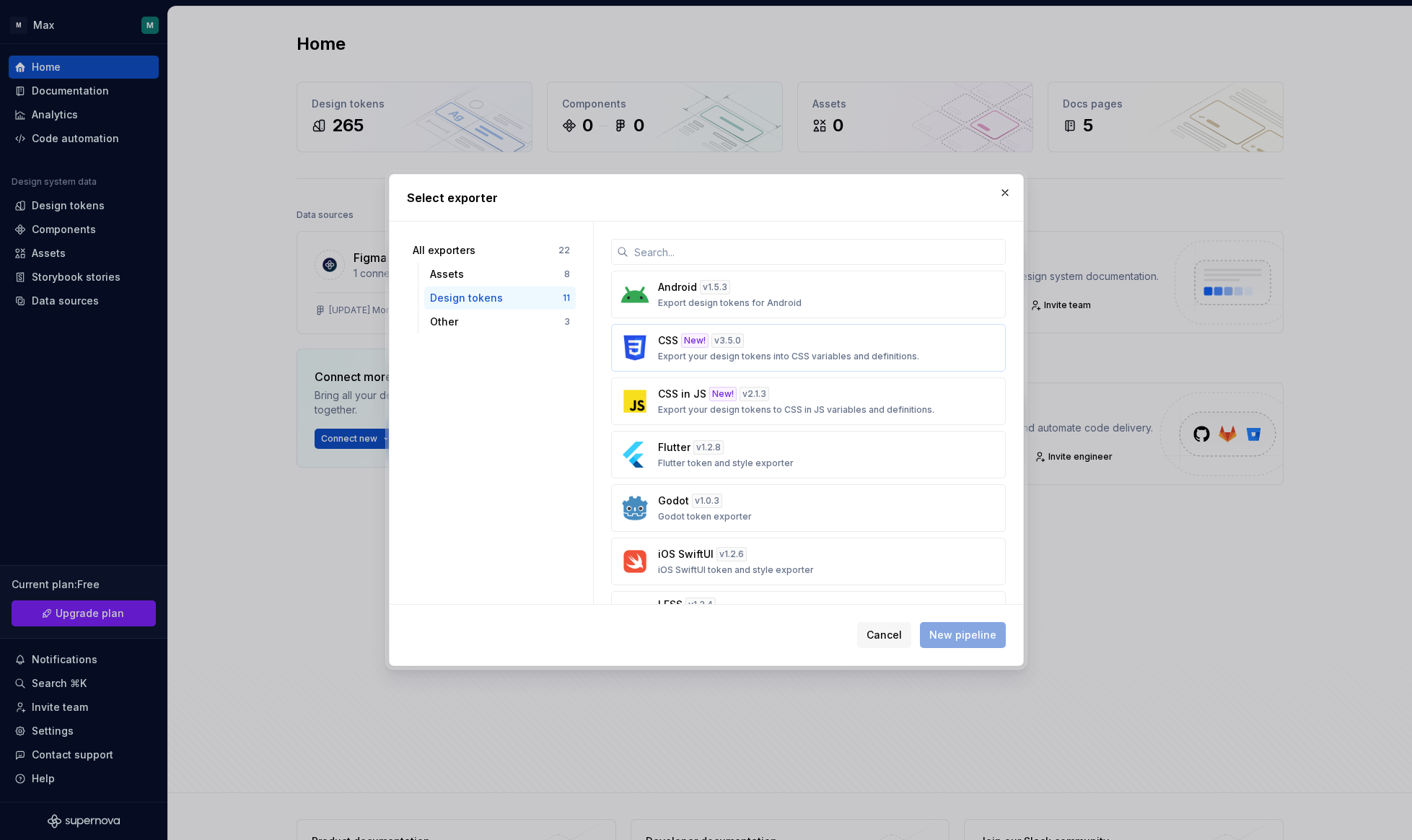
click at [934, 347] on div "CSS New! v 3.5.0 Export your design tokens into CSS variables and definitions." at bounding box center [804, 347] width 292 height 28
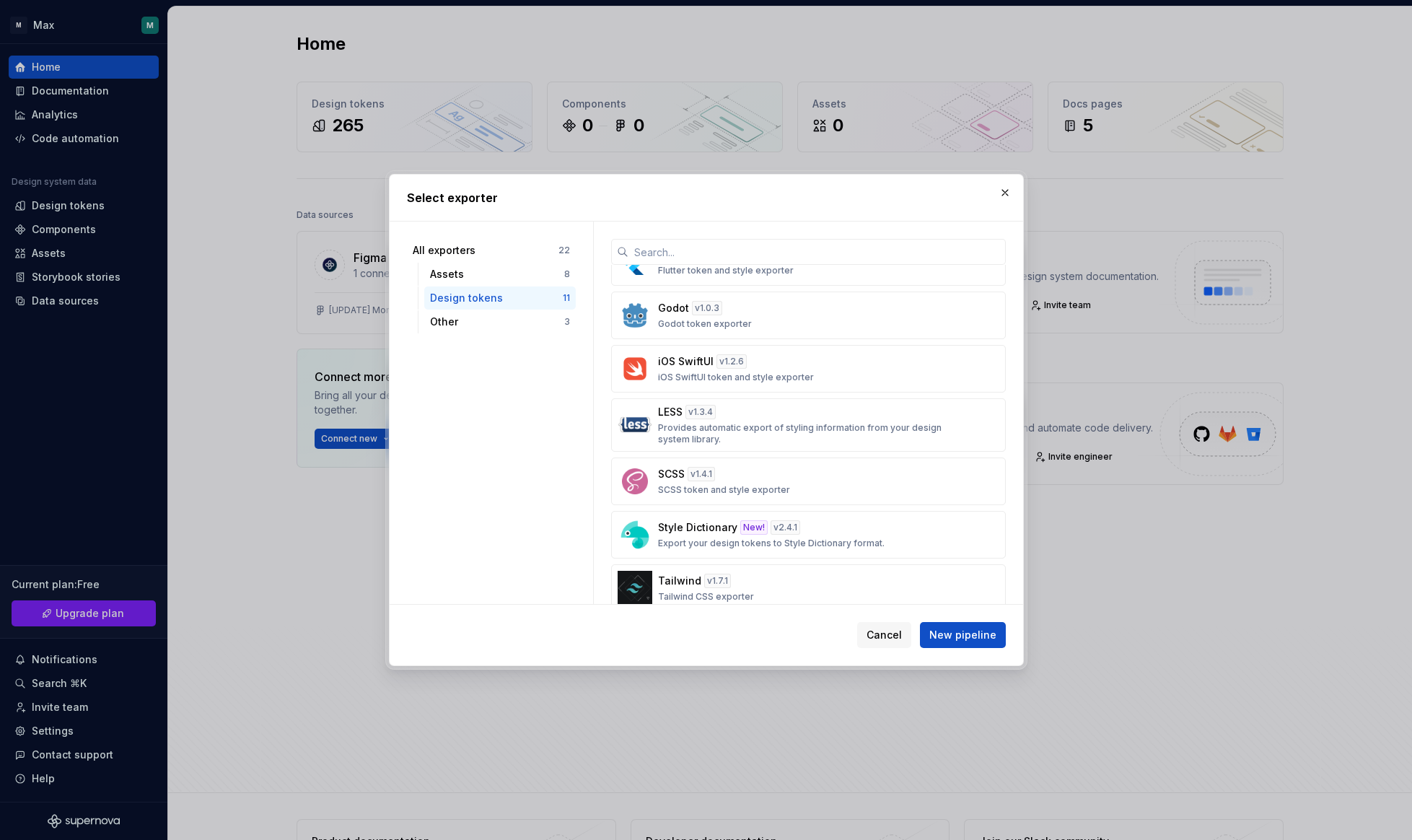
scroll to position [271, 0]
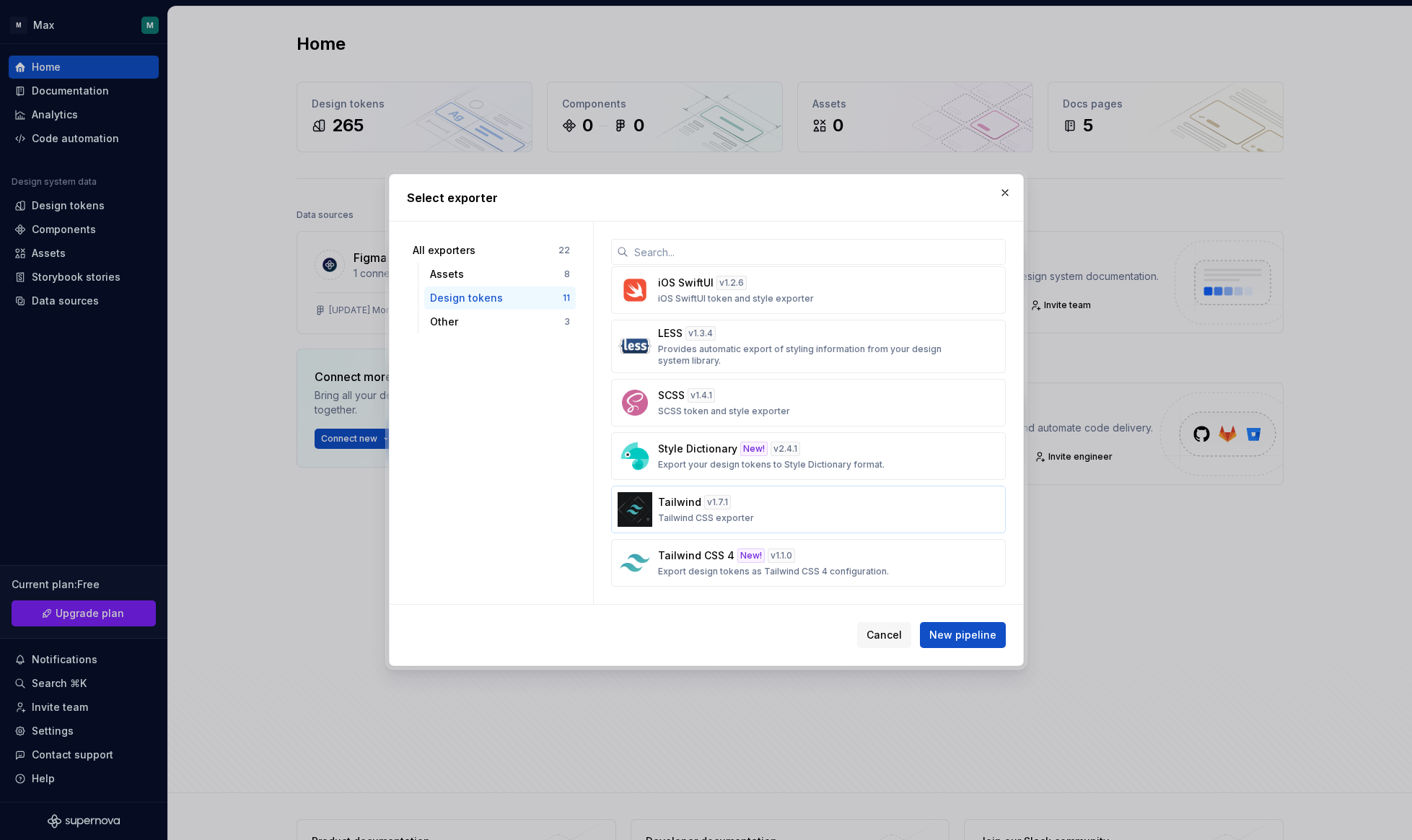
click at [808, 510] on div "Tailwind v 1.7.1 Tailwind CSS exporter" at bounding box center [804, 508] width 292 height 28
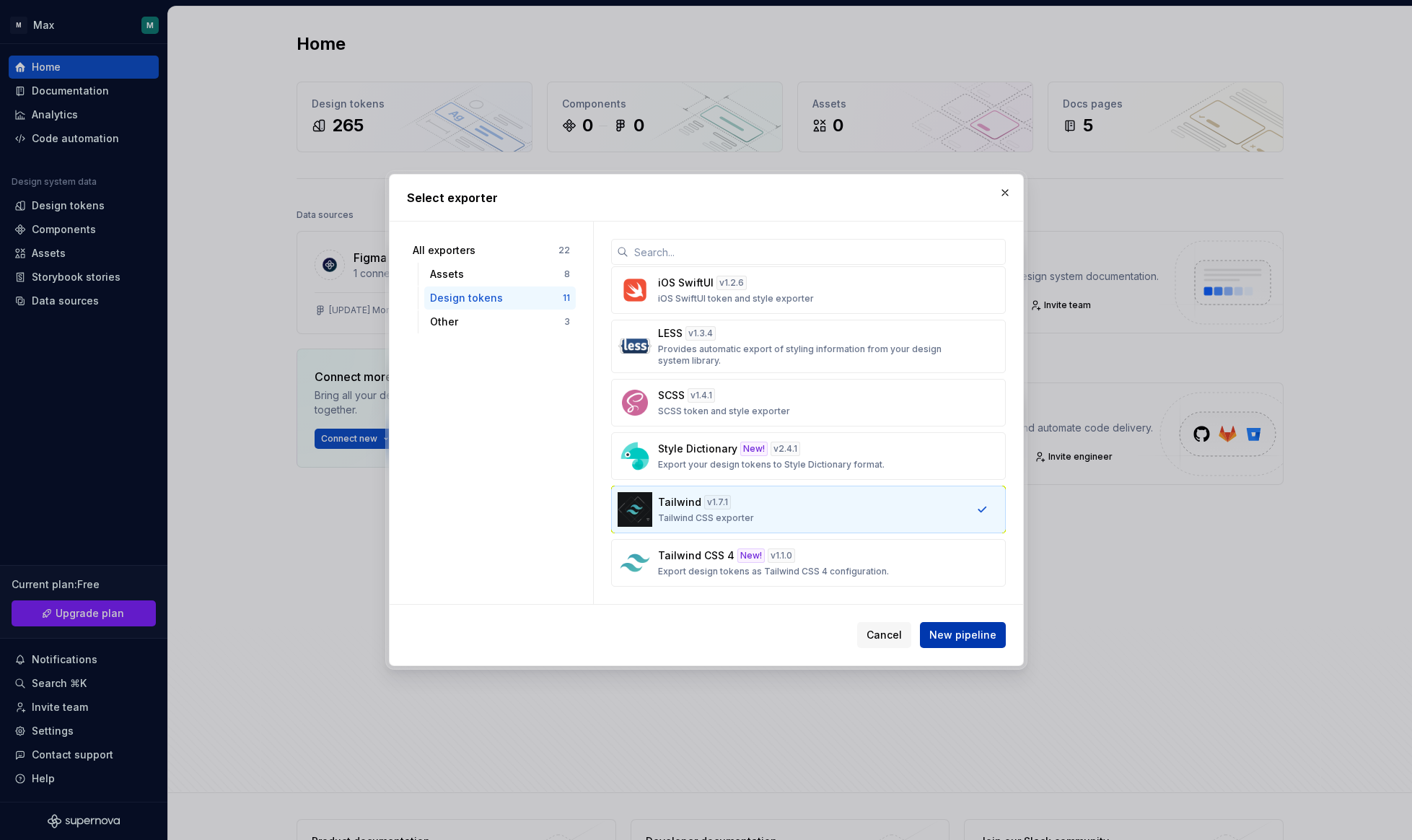
click at [968, 640] on span "New pipeline" at bounding box center [962, 635] width 67 height 15
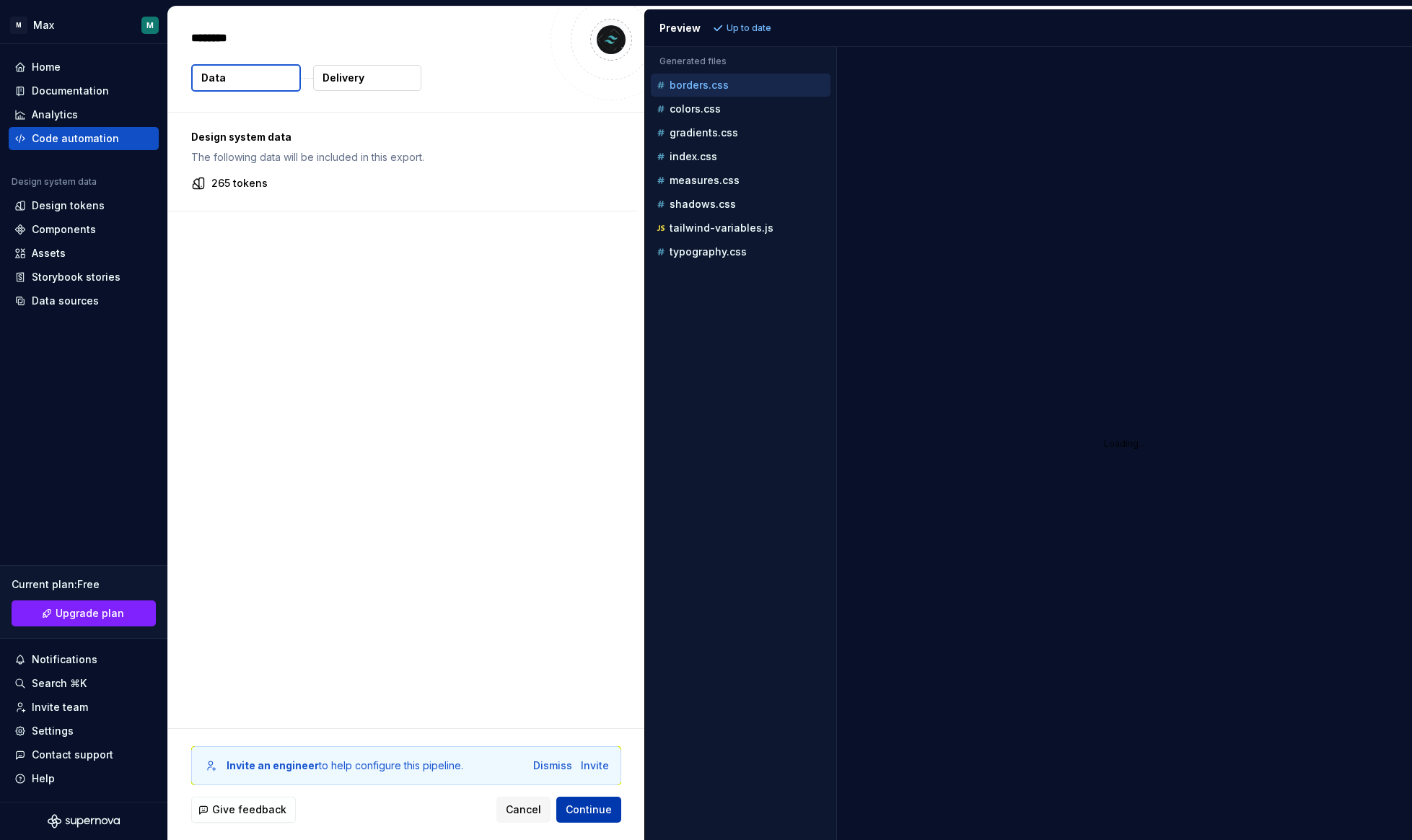
type textarea "*"
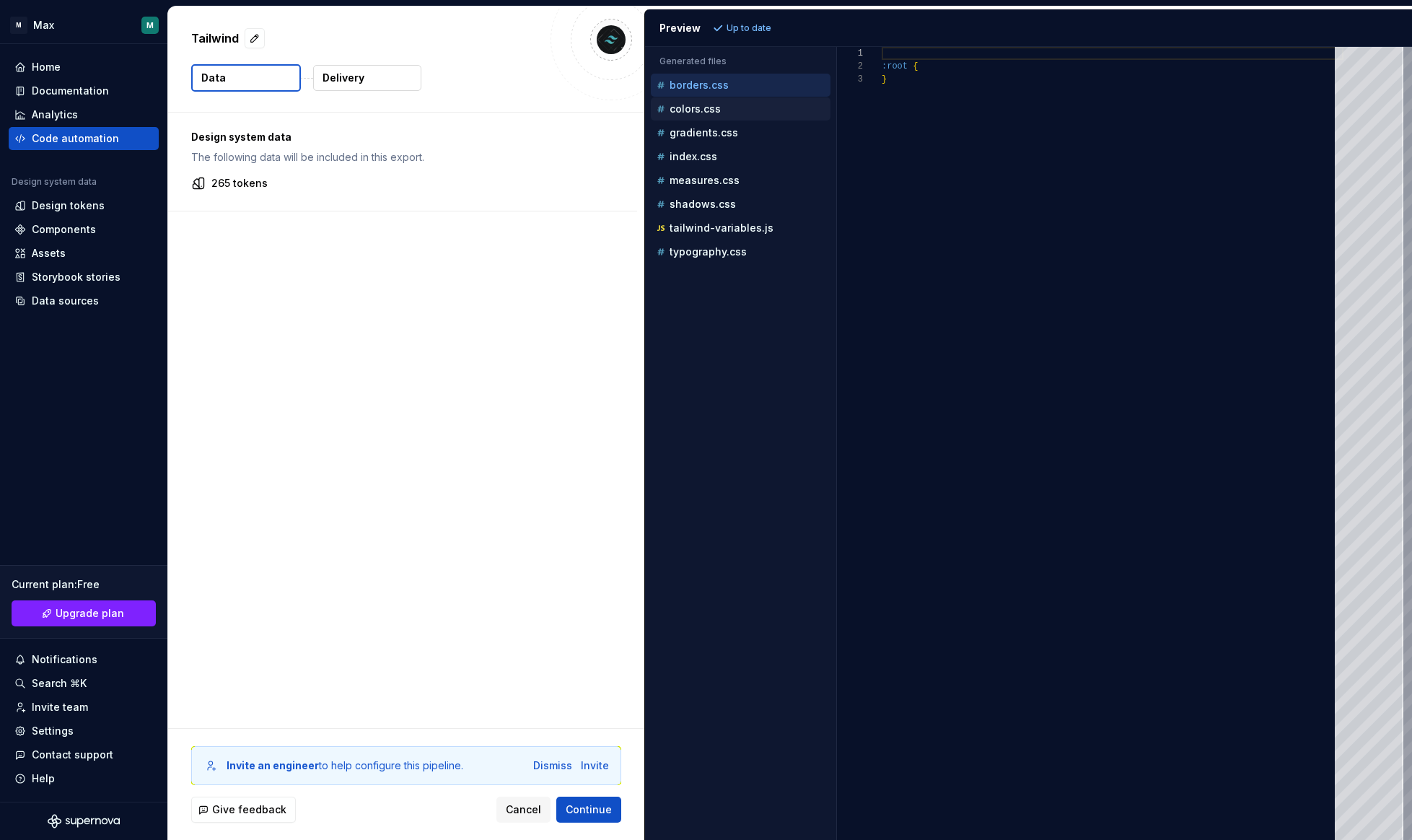
click at [679, 113] on p "colors.css" at bounding box center [695, 108] width 51 height 12
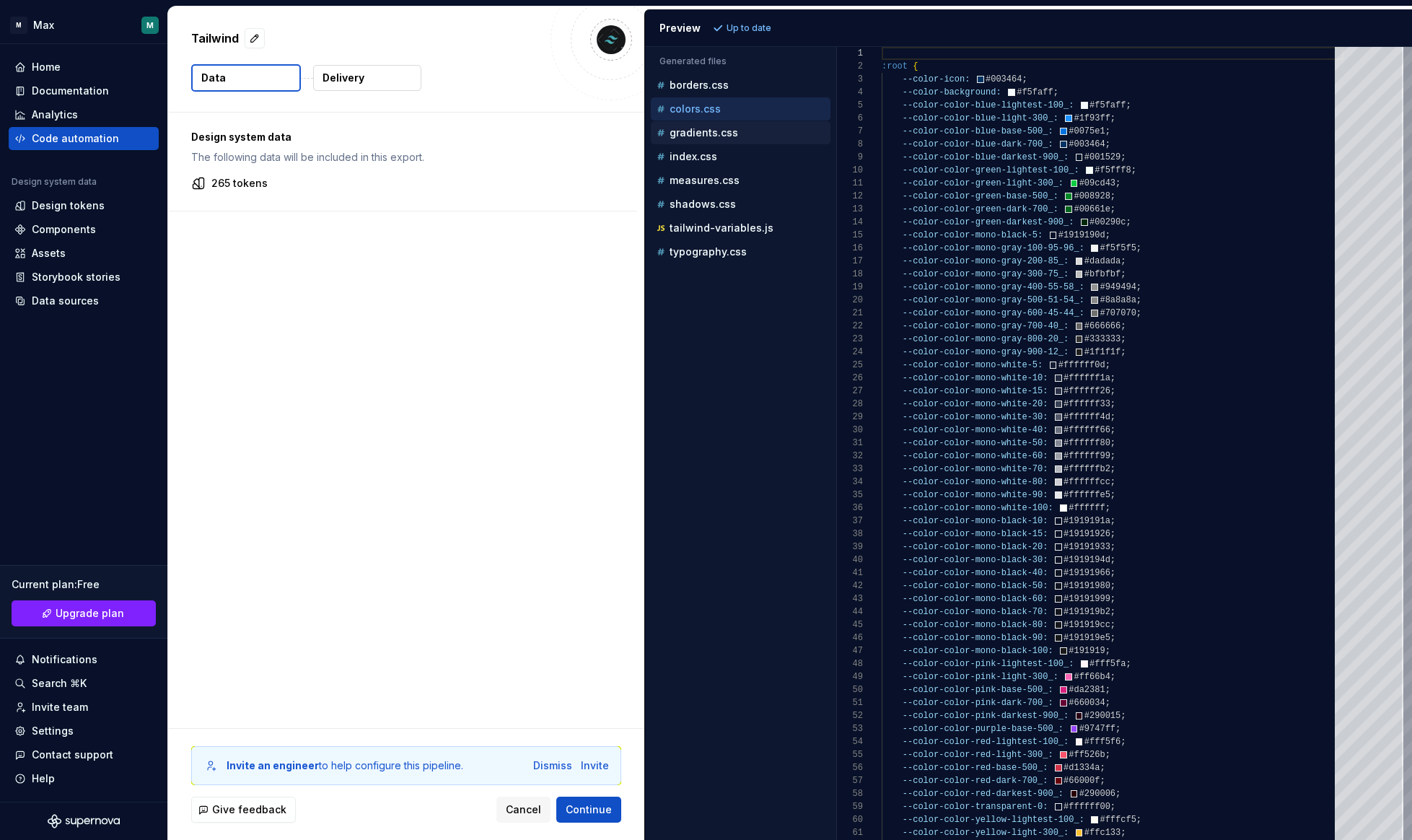
click at [695, 130] on p "gradients.css" at bounding box center [703, 132] width 69 height 12
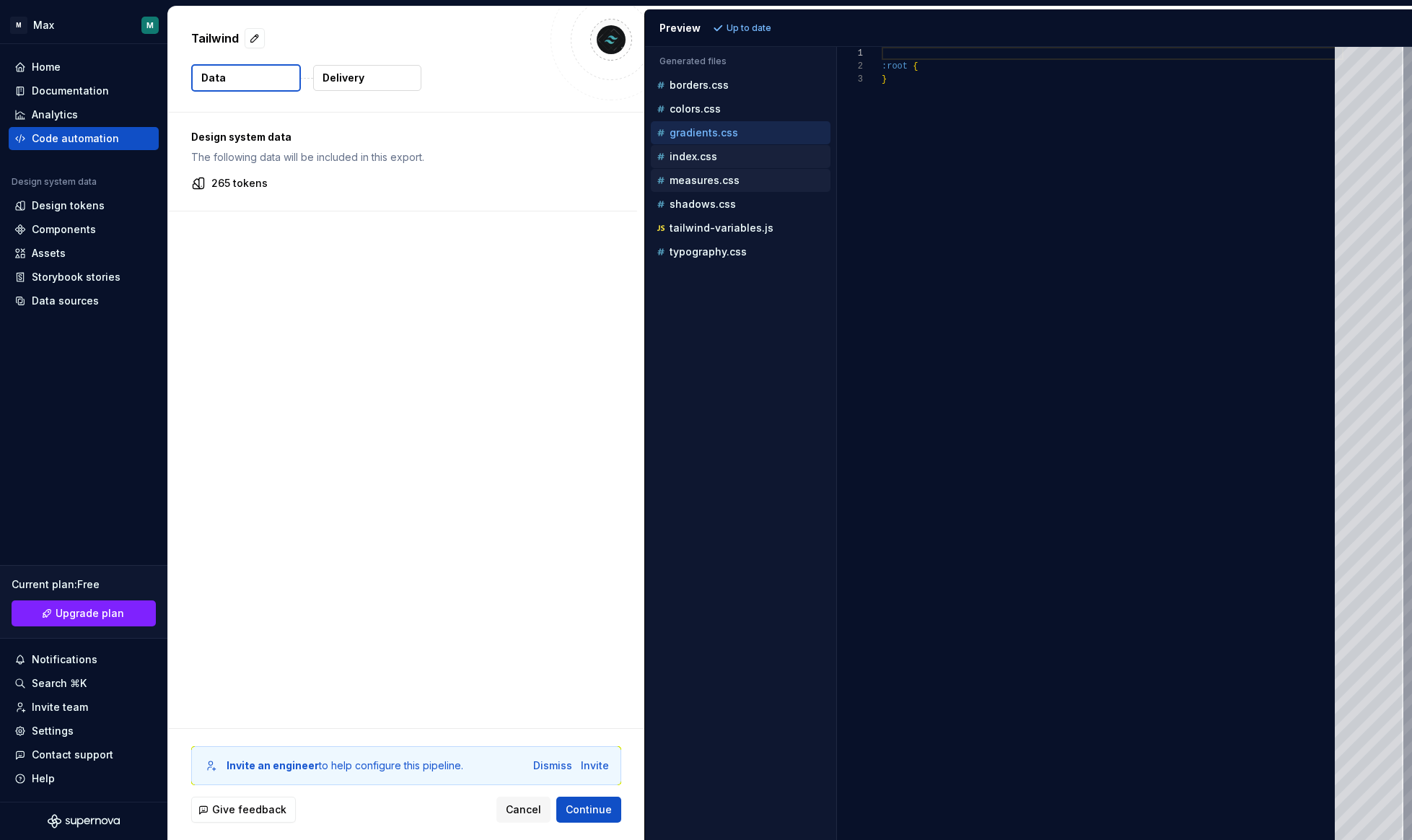
drag, startPoint x: 700, startPoint y: 156, endPoint x: 706, endPoint y: 179, distance: 23.8
click at [700, 156] on p "index.css" at bounding box center [693, 156] width 48 height 12
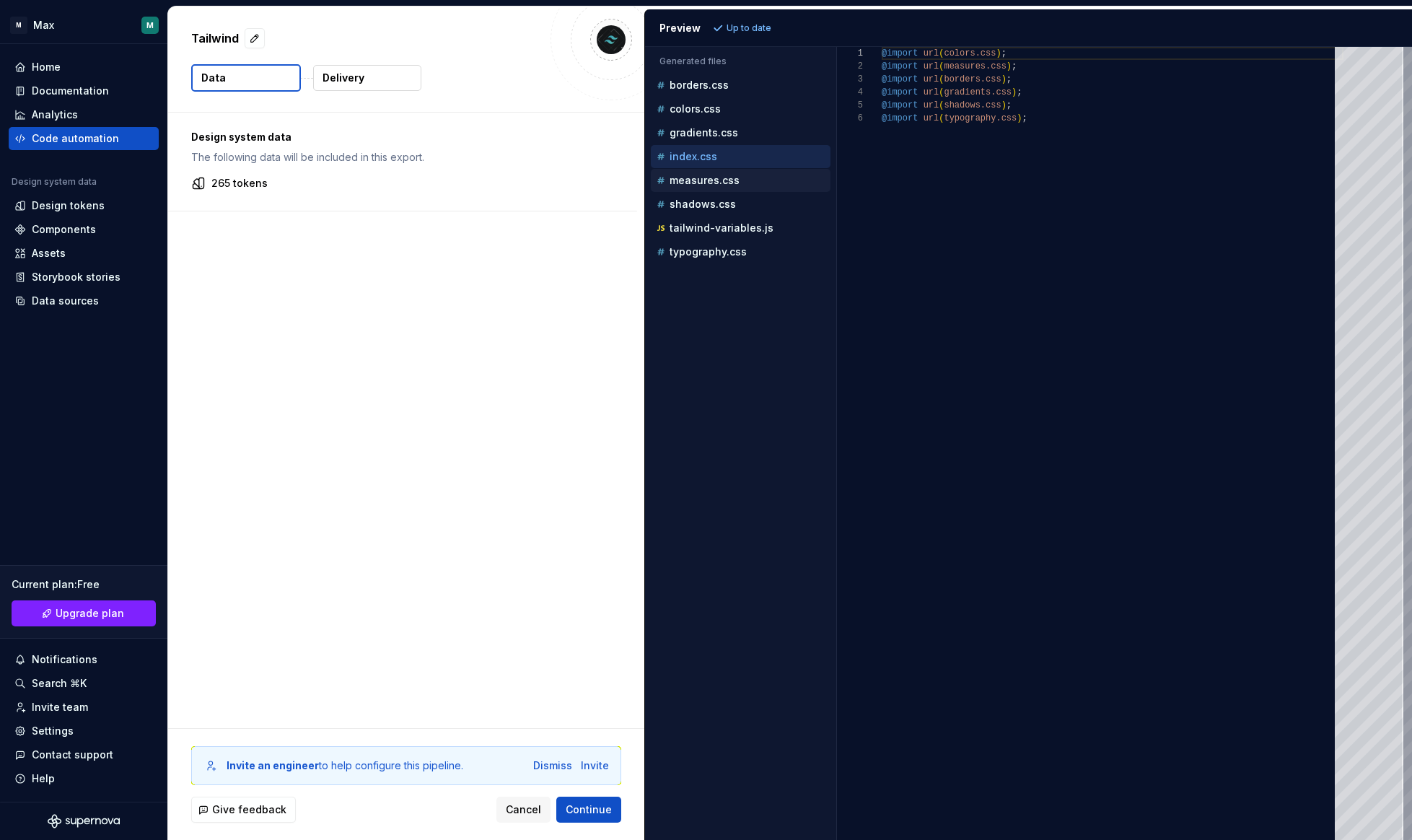
click at [707, 182] on p "measures.css" at bounding box center [704, 180] width 70 height 12
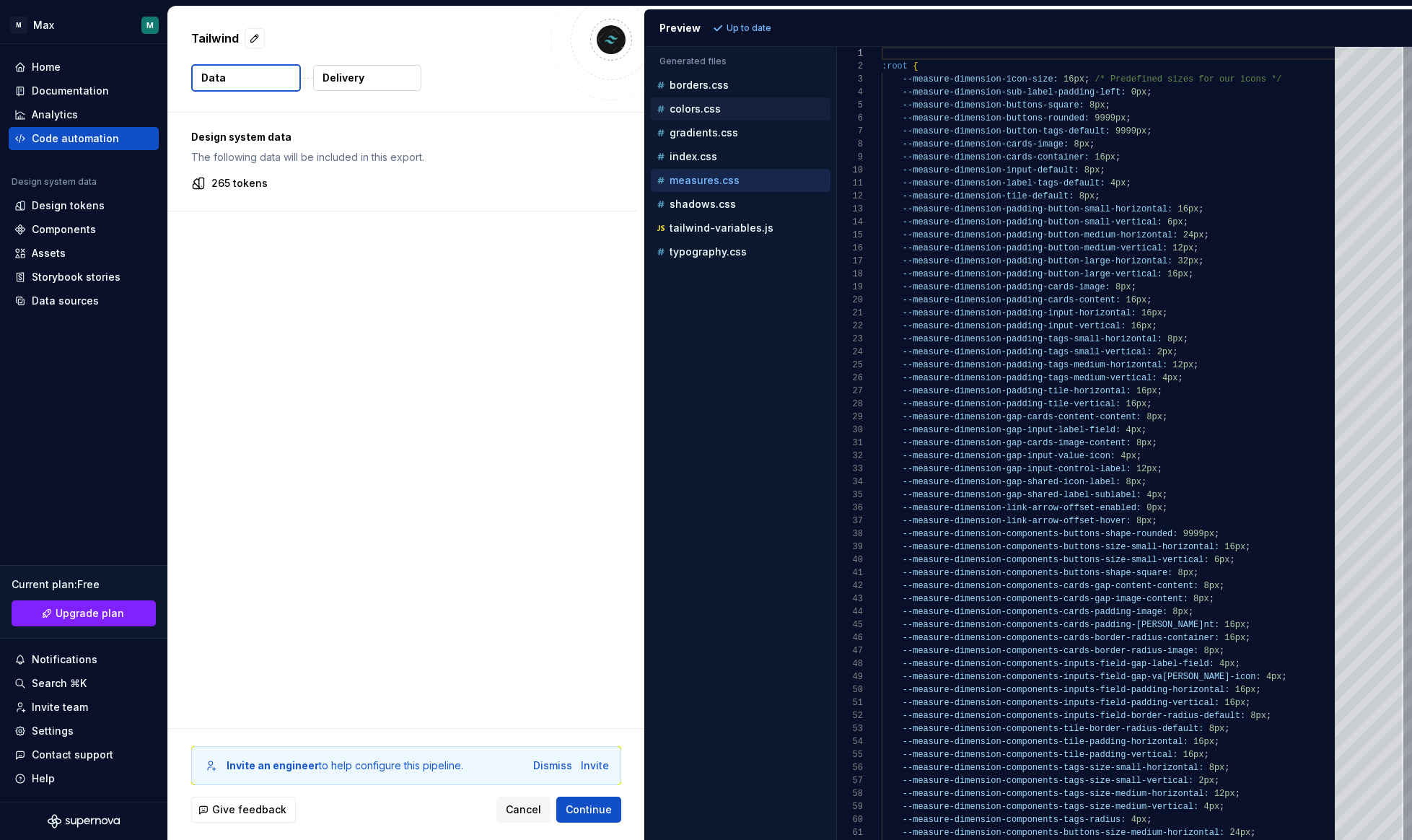
click at [729, 109] on div "colors.css" at bounding box center [742, 109] width 176 height 15
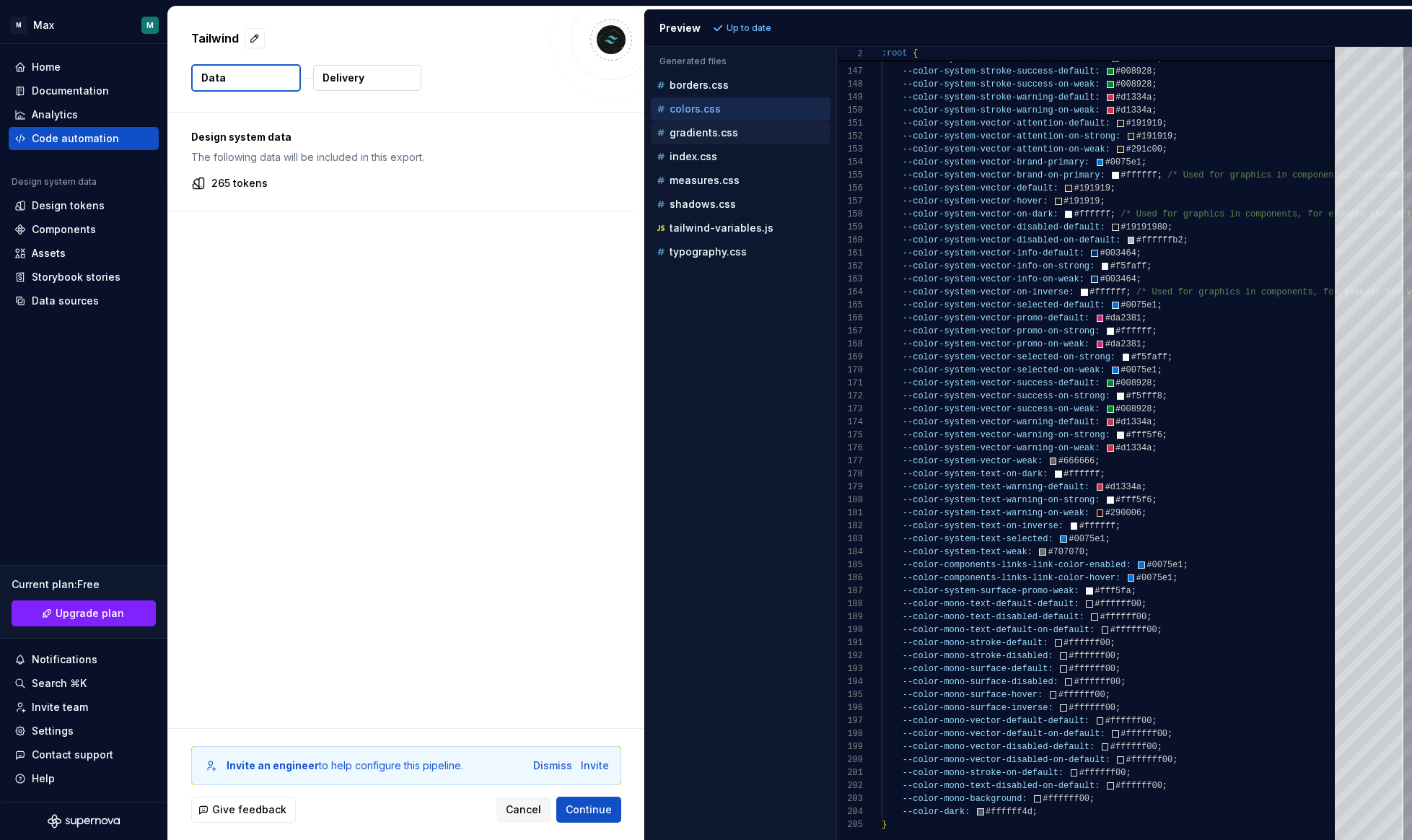
click at [734, 139] on div "gradients.css" at bounding box center [742, 133] width 176 height 15
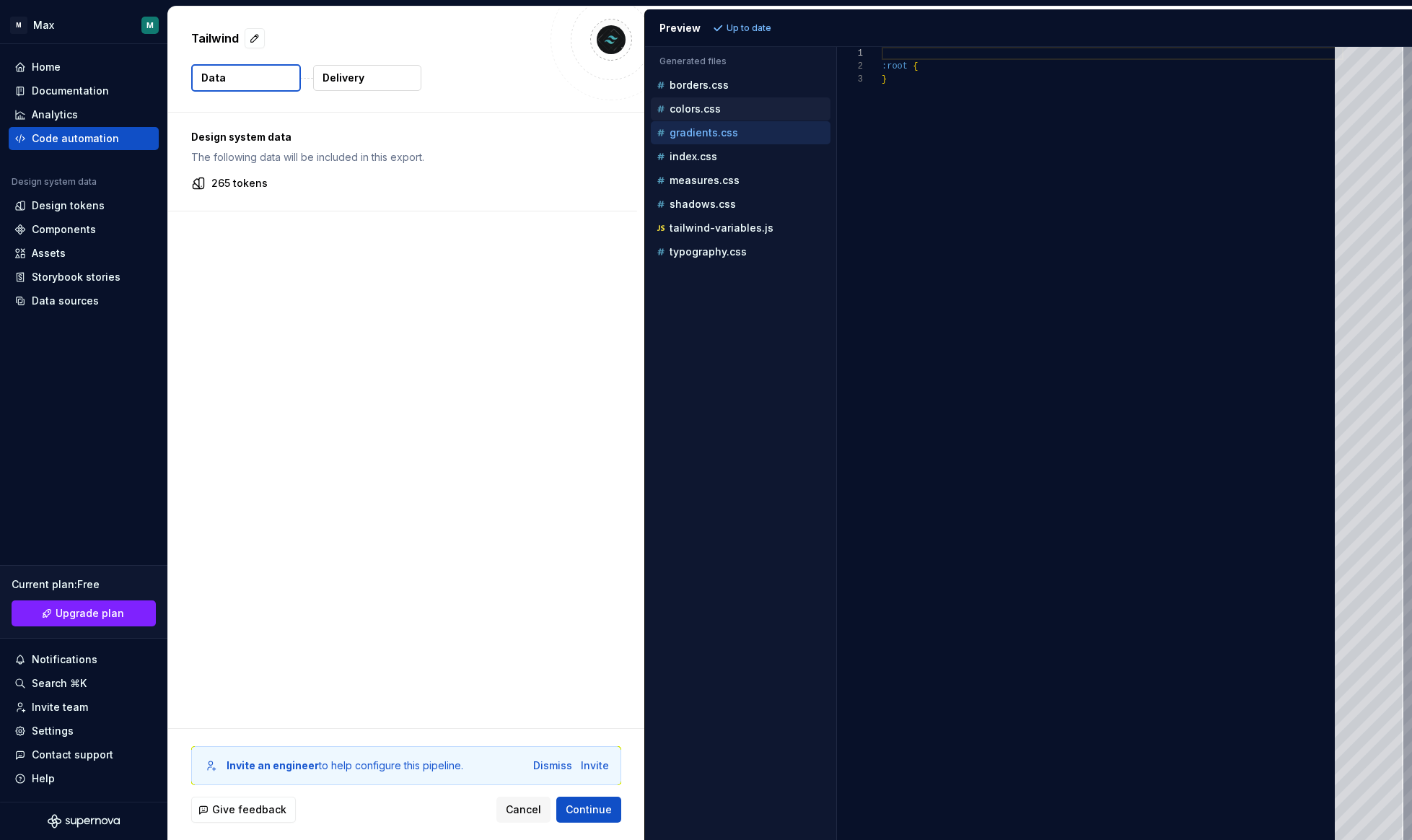
drag, startPoint x: 739, startPoint y: 109, endPoint x: 727, endPoint y: 130, distance: 24.2
click at [739, 109] on div "colors.css" at bounding box center [742, 109] width 176 height 15
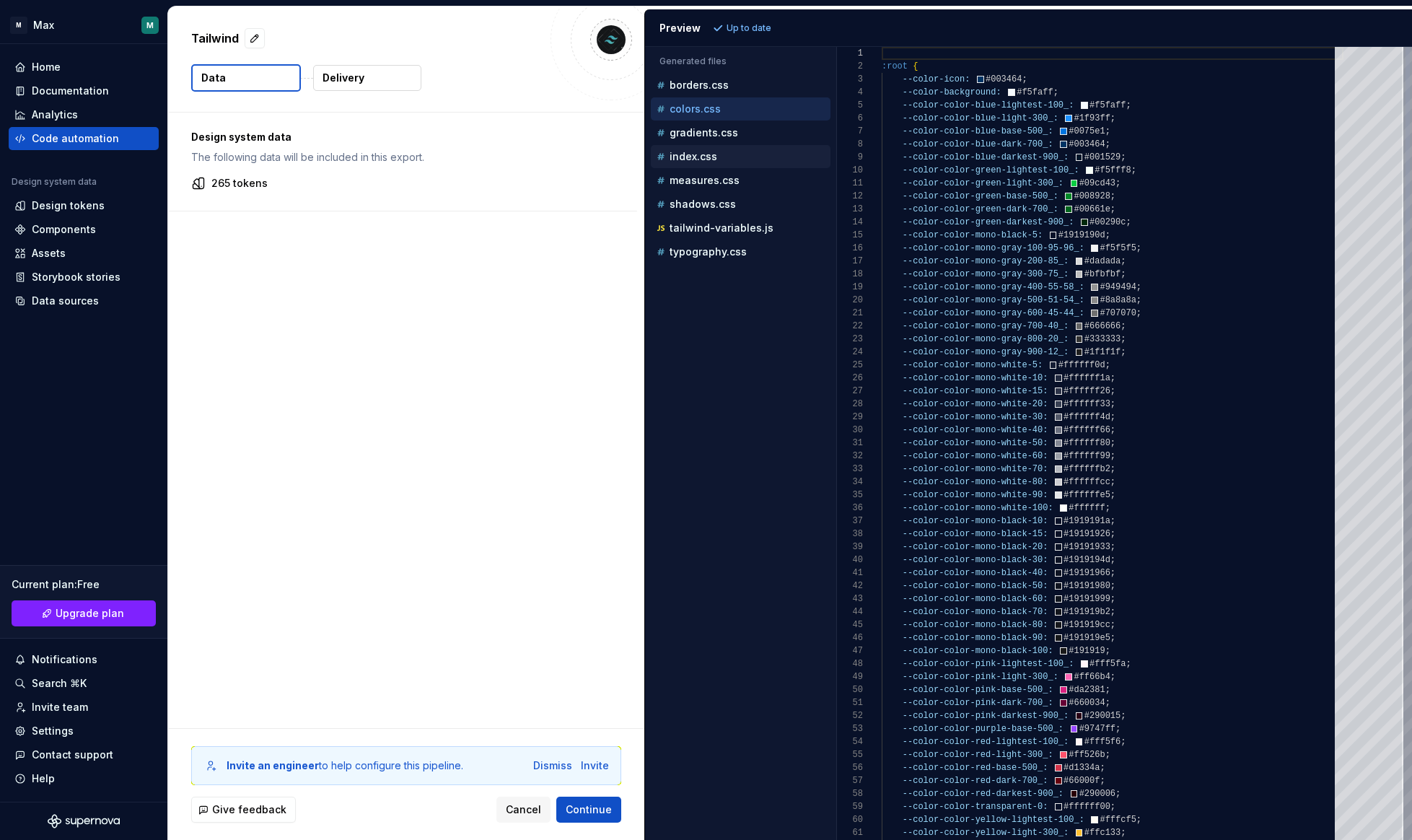
drag, startPoint x: 721, startPoint y: 157, endPoint x: 723, endPoint y: 168, distance: 11.2
click at [720, 157] on div "index.css" at bounding box center [742, 156] width 176 height 15
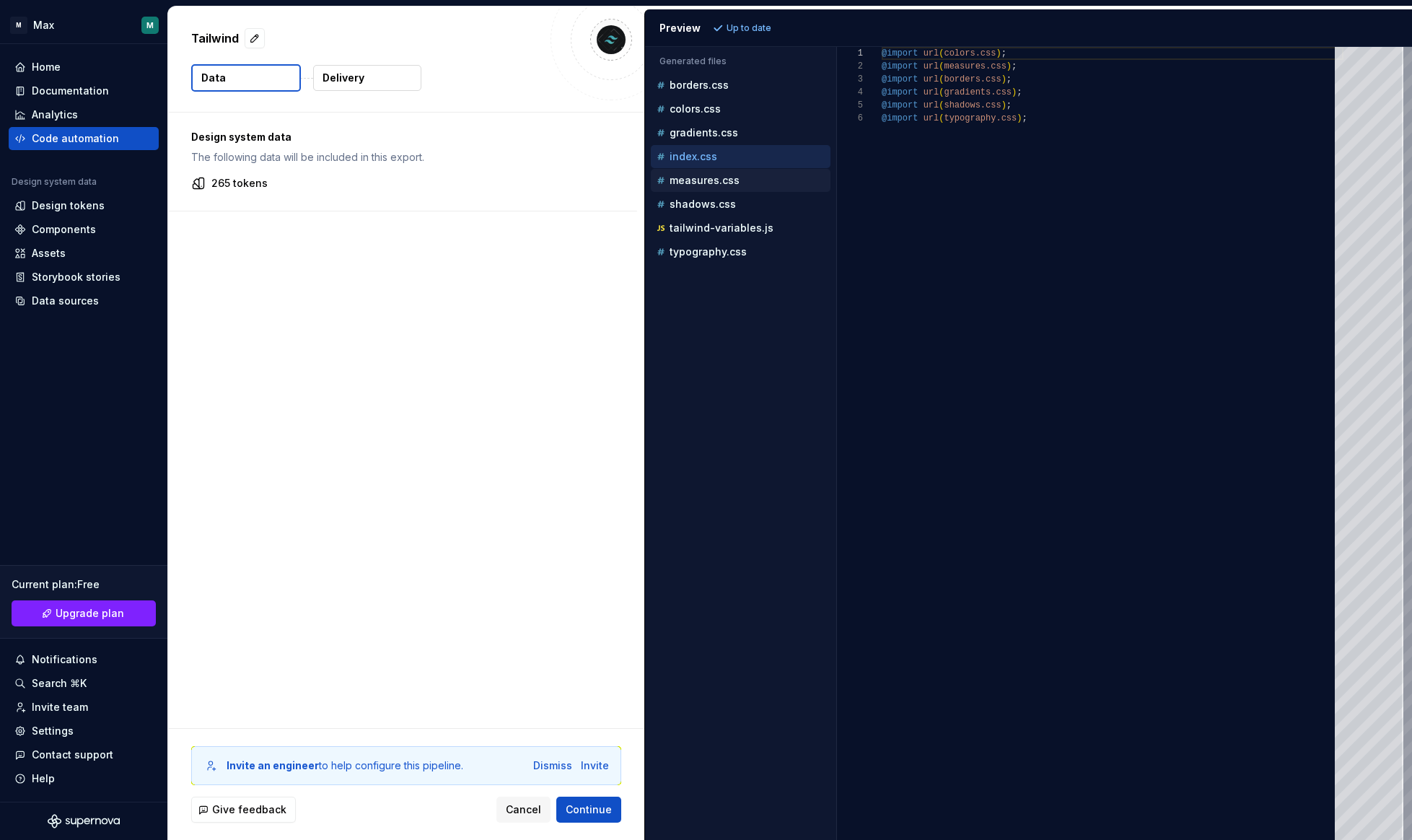
click at [726, 178] on p "measures.css" at bounding box center [704, 180] width 70 height 12
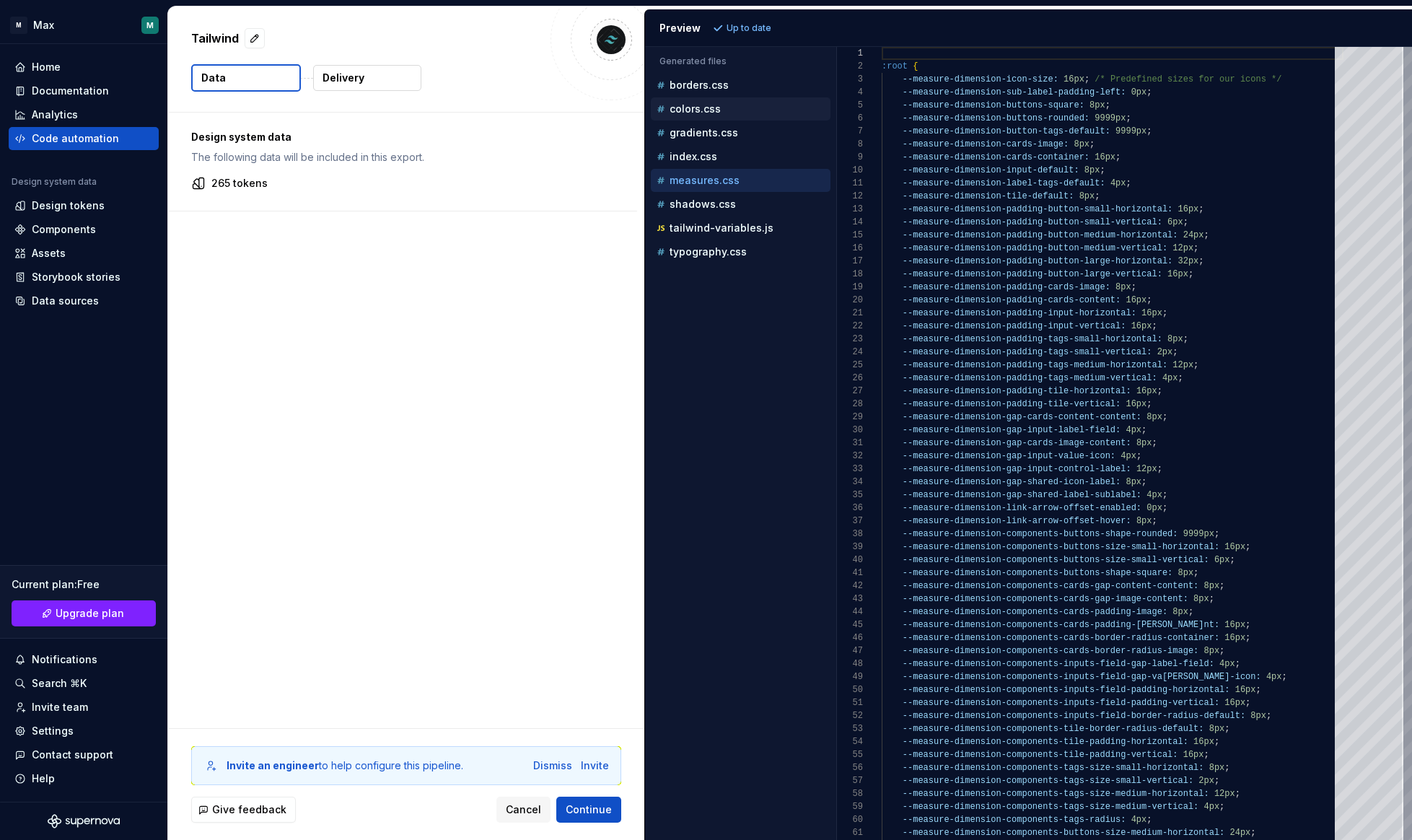
click at [733, 108] on div "colors.css" at bounding box center [742, 109] width 176 height 15
type textarea "**********"
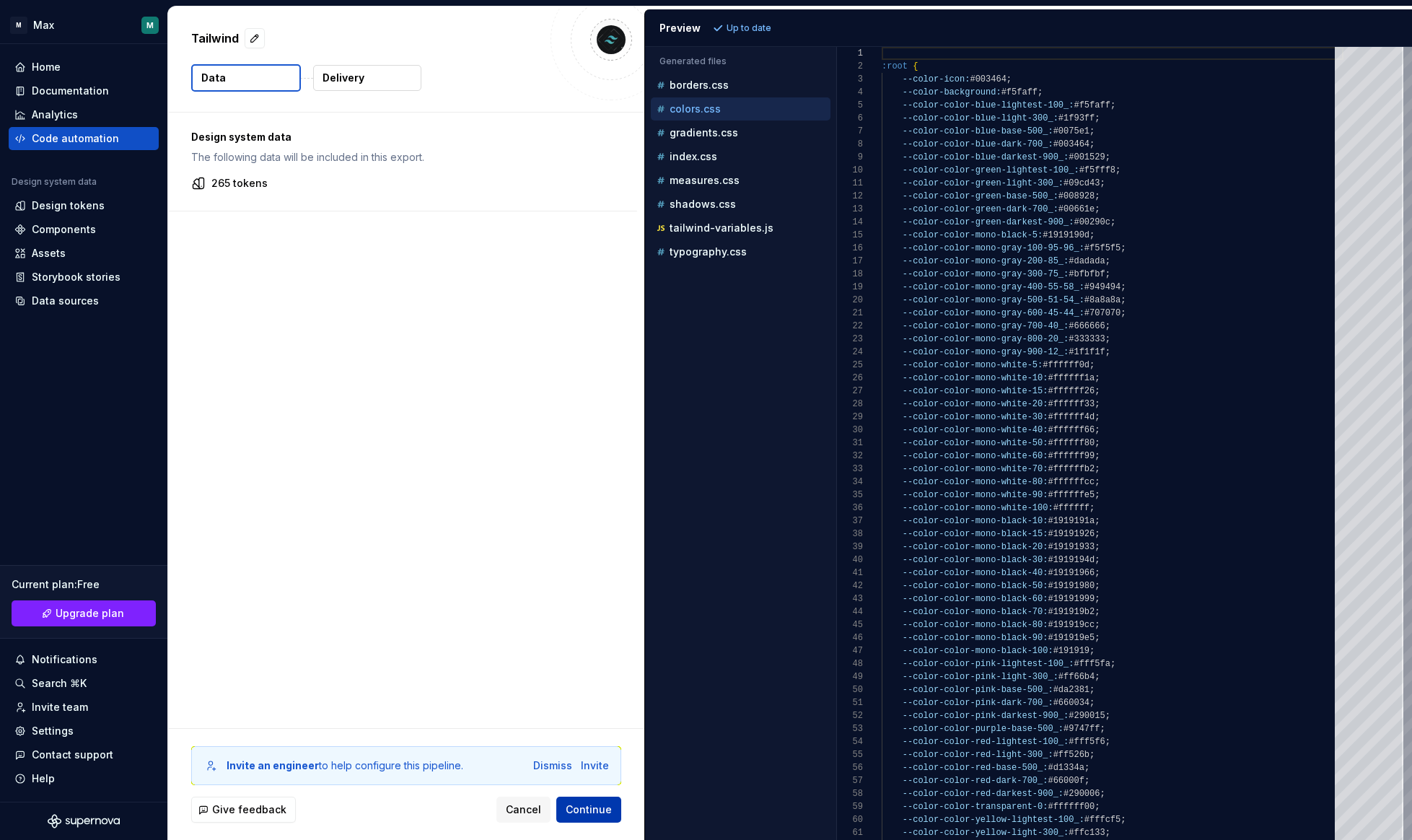
click at [598, 812] on span "Continue" at bounding box center [588, 810] width 46 height 15
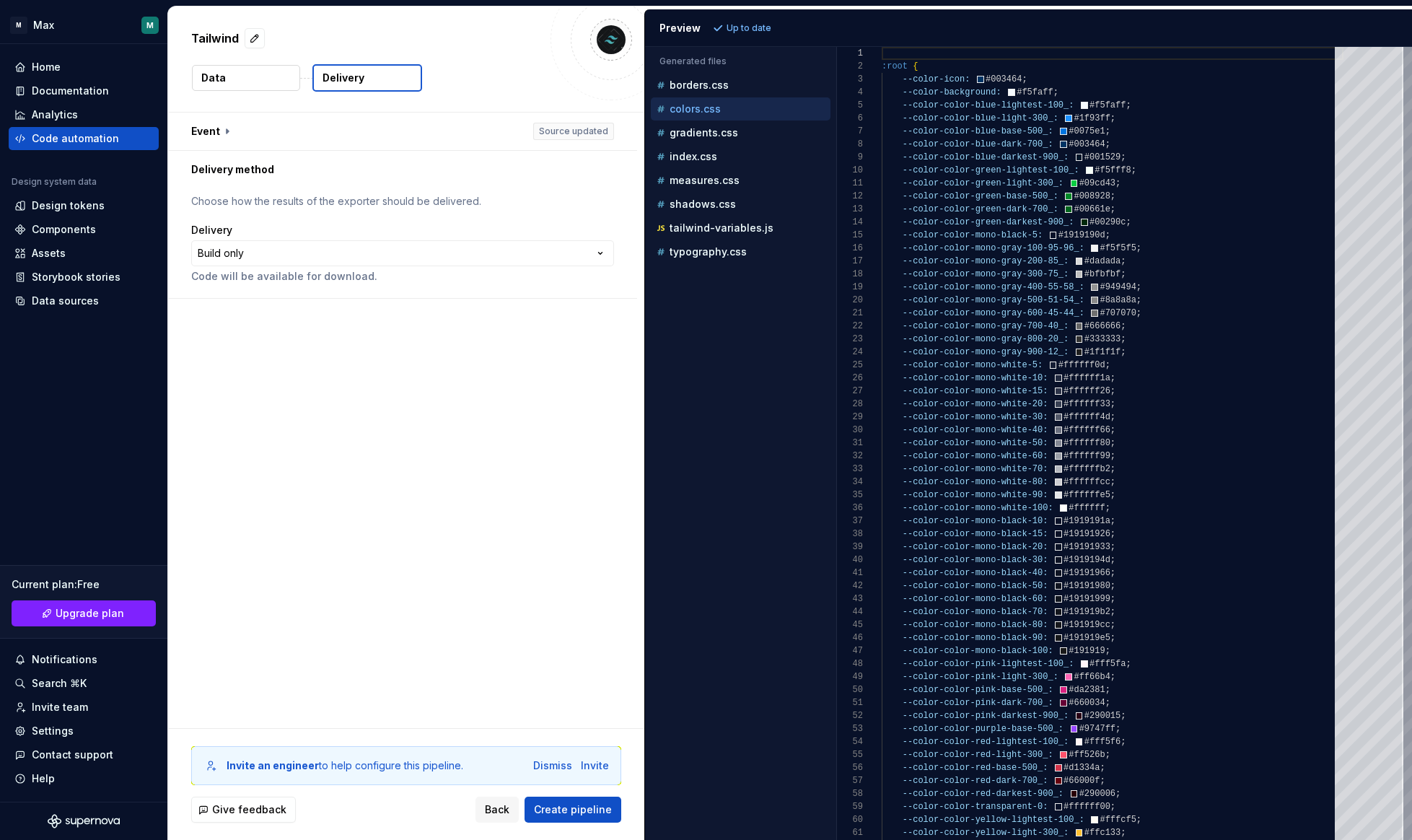
drag, startPoint x: 300, startPoint y: 195, endPoint x: 298, endPoint y: 271, distance: 76.0
click at [300, 195] on p "Choose how the results of the exporter should be delivered." at bounding box center [403, 201] width 423 height 15
click at [304, 266] on html "**********" at bounding box center [706, 420] width 1412 height 840
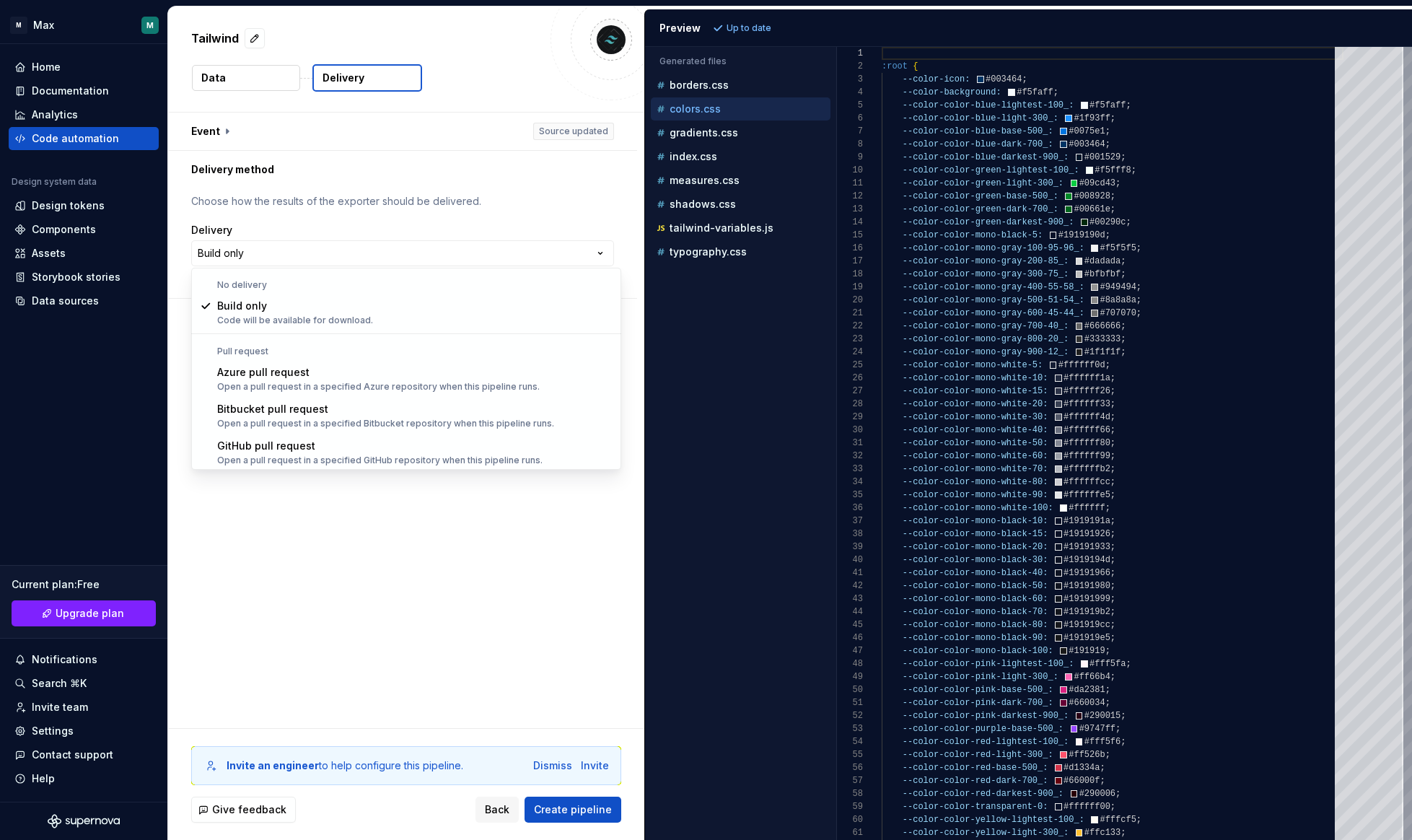
click at [318, 222] on html "**********" at bounding box center [706, 420] width 1412 height 840
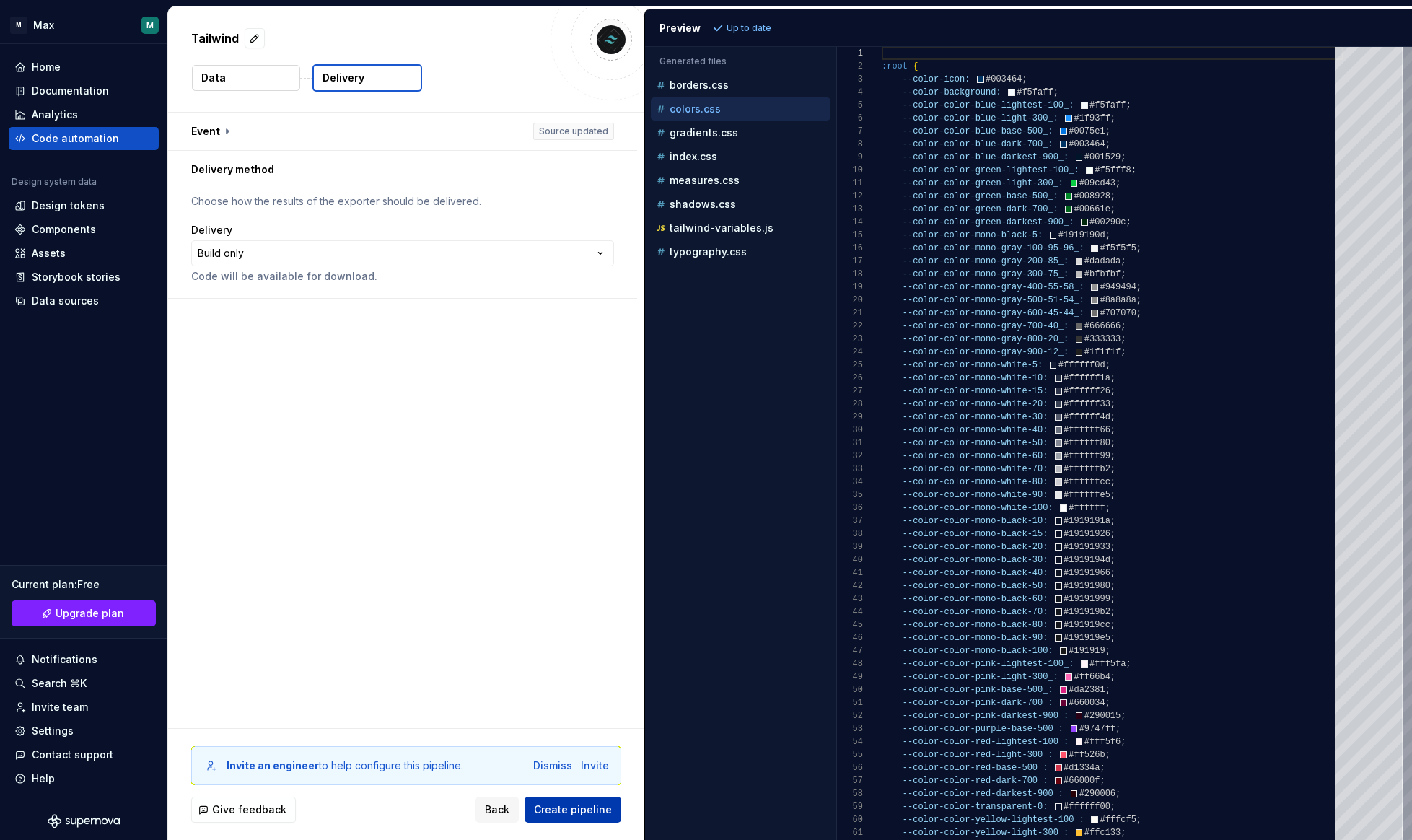
click at [558, 812] on span "Create pipeline" at bounding box center [573, 810] width 78 height 15
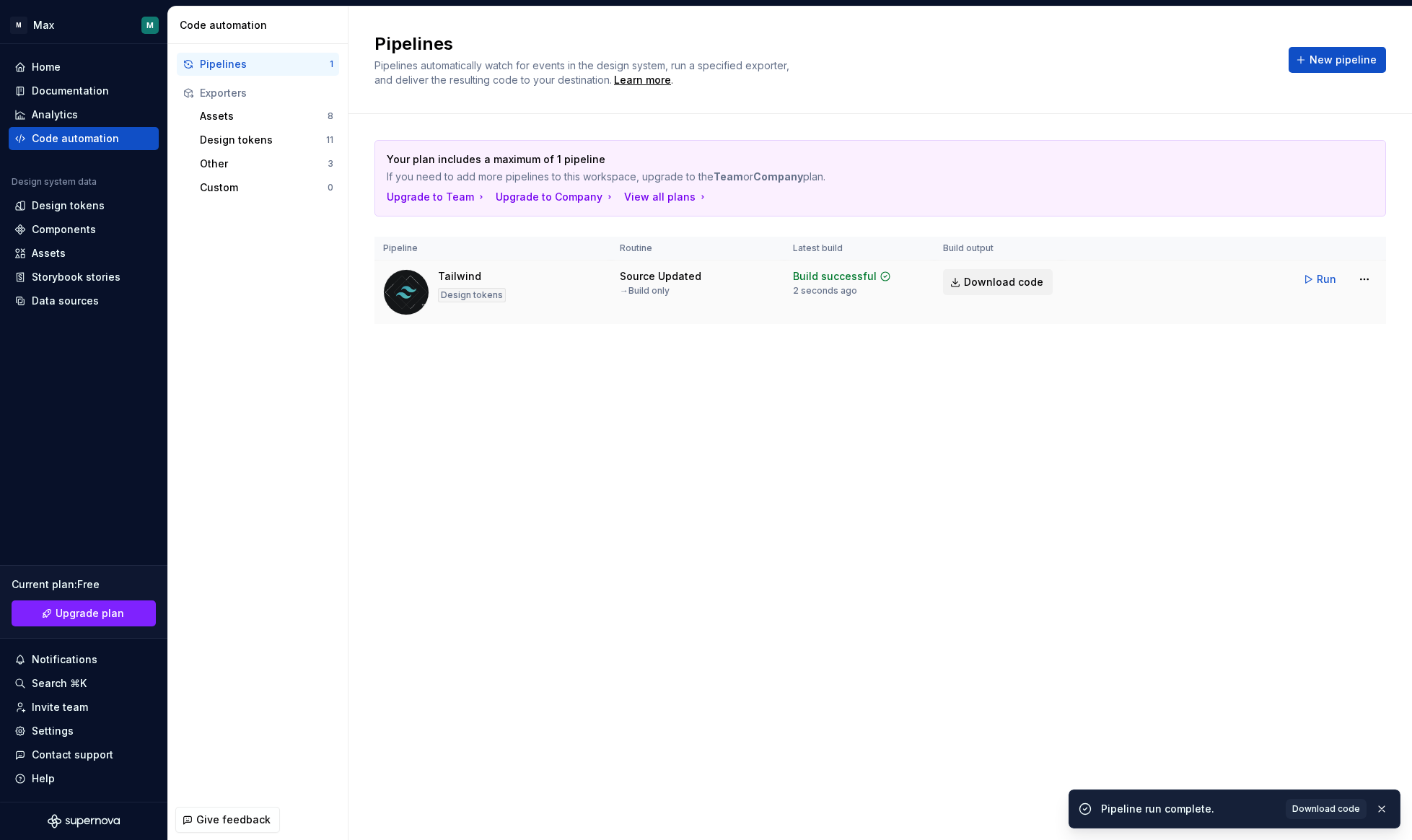
click at [988, 283] on span "Download code" at bounding box center [1004, 282] width 79 height 15
